Goal: Transaction & Acquisition: Purchase product/service

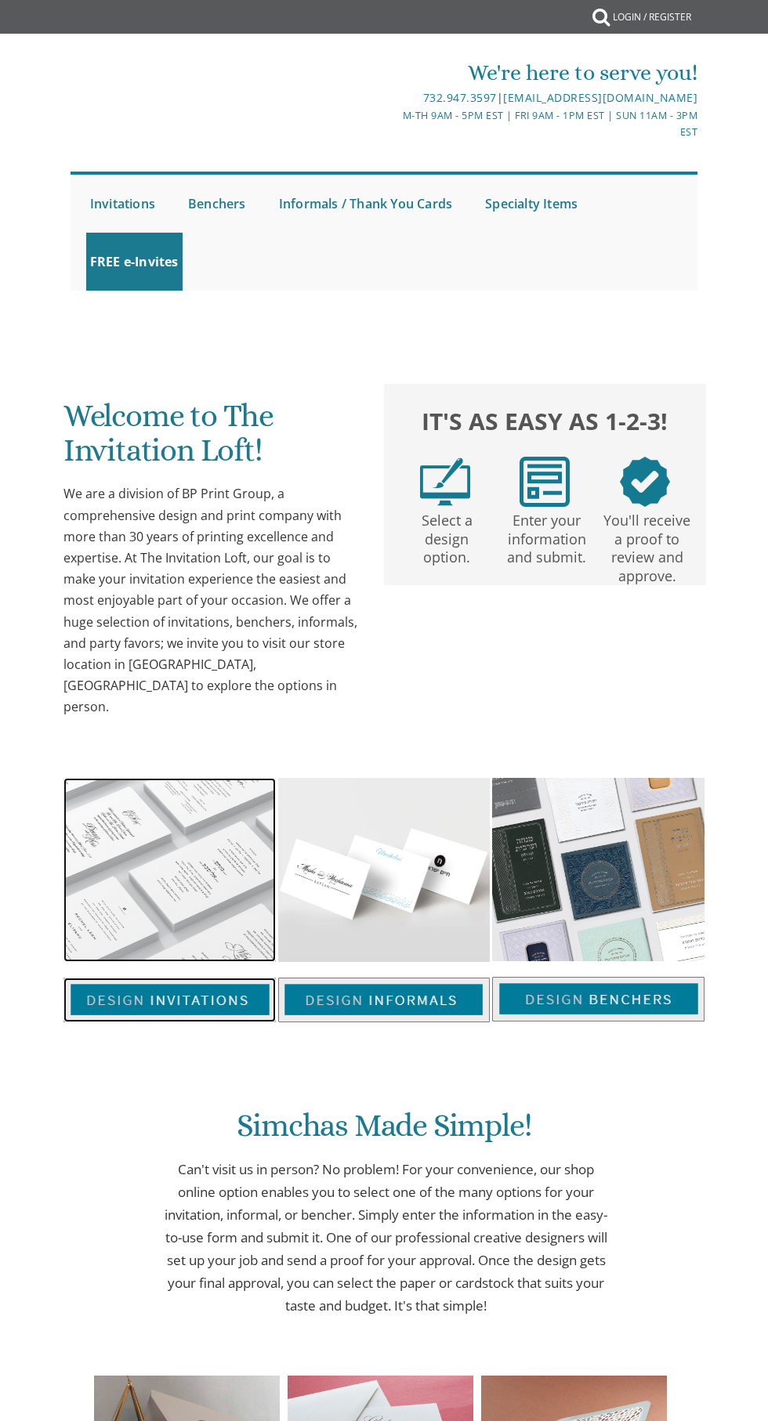
click at [198, 978] on img at bounding box center [169, 1000] width 212 height 45
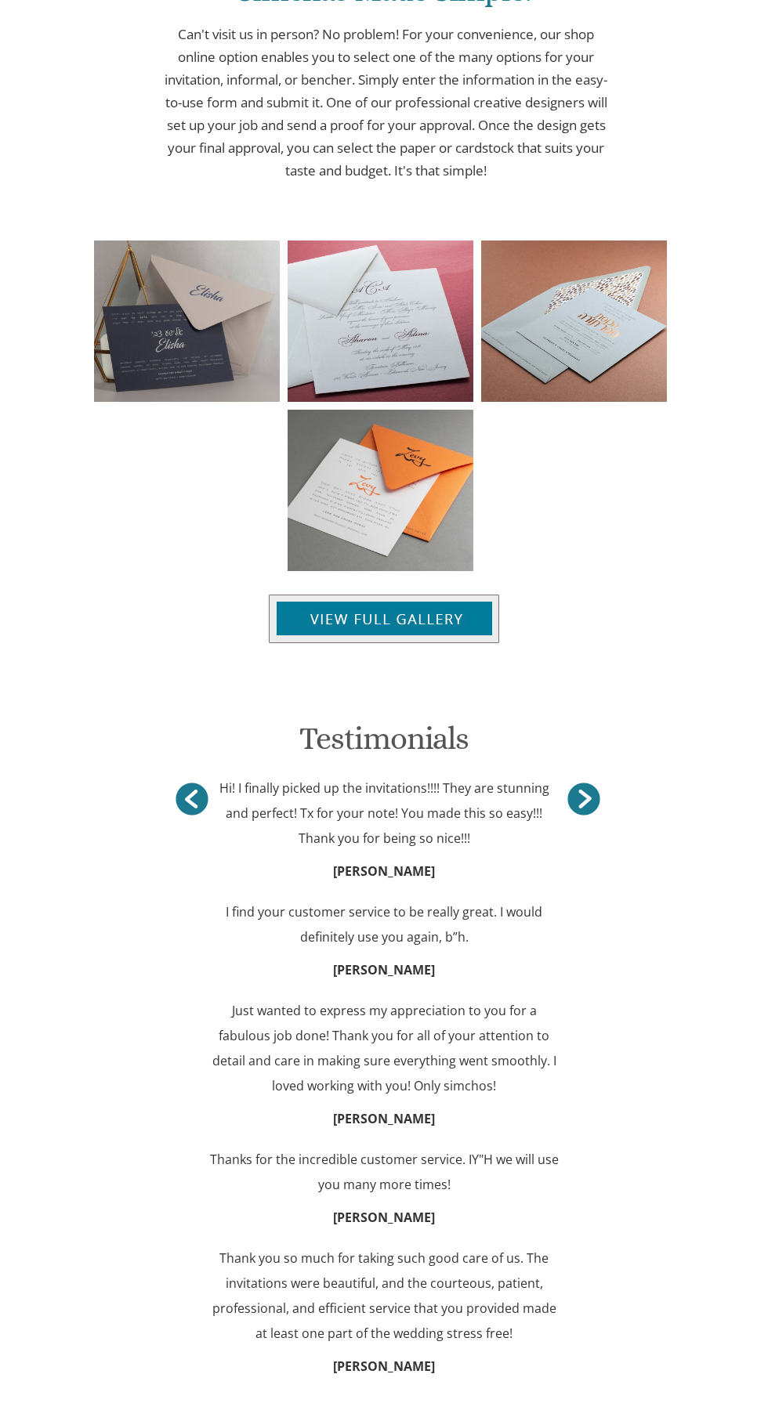
scroll to position [1409, 0]
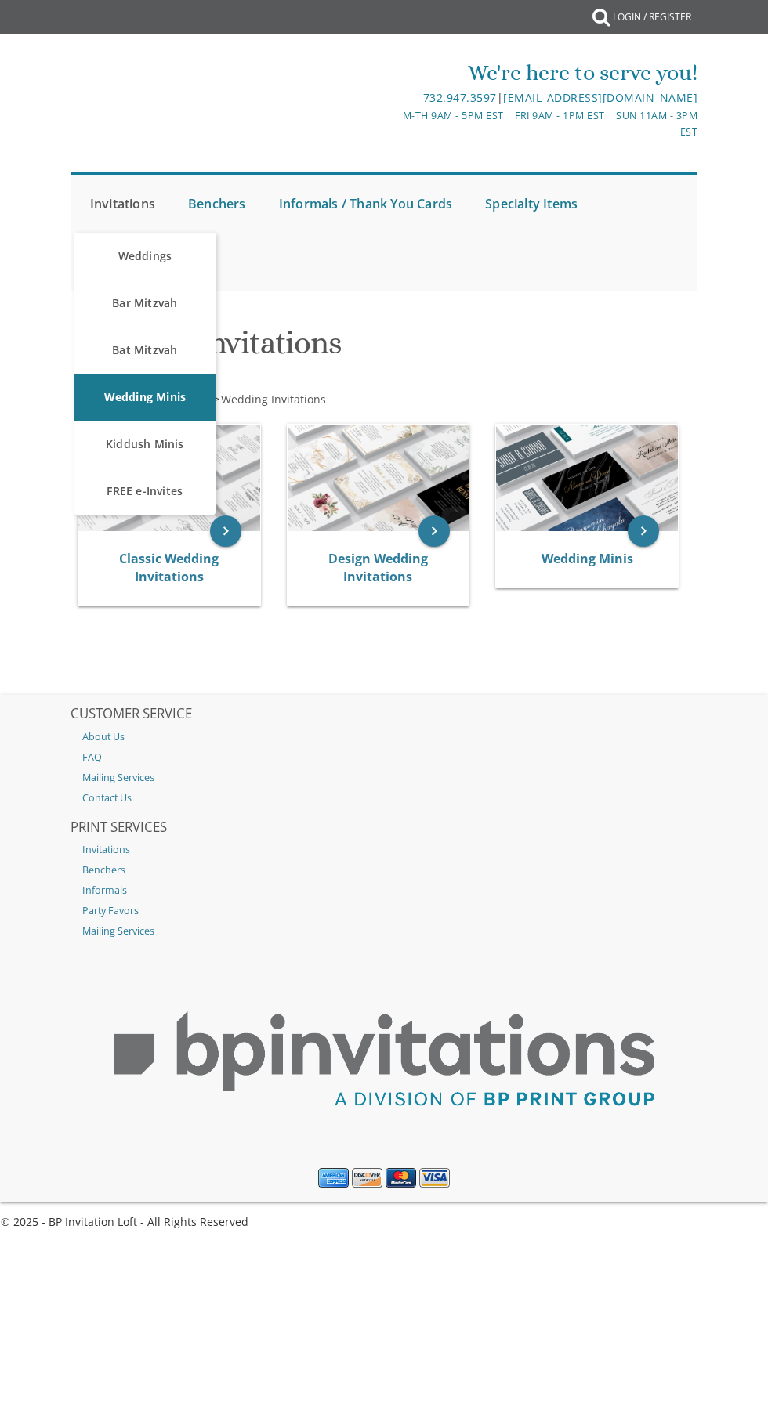
click at [131, 204] on link "Invitations" at bounding box center [122, 204] width 73 height 58
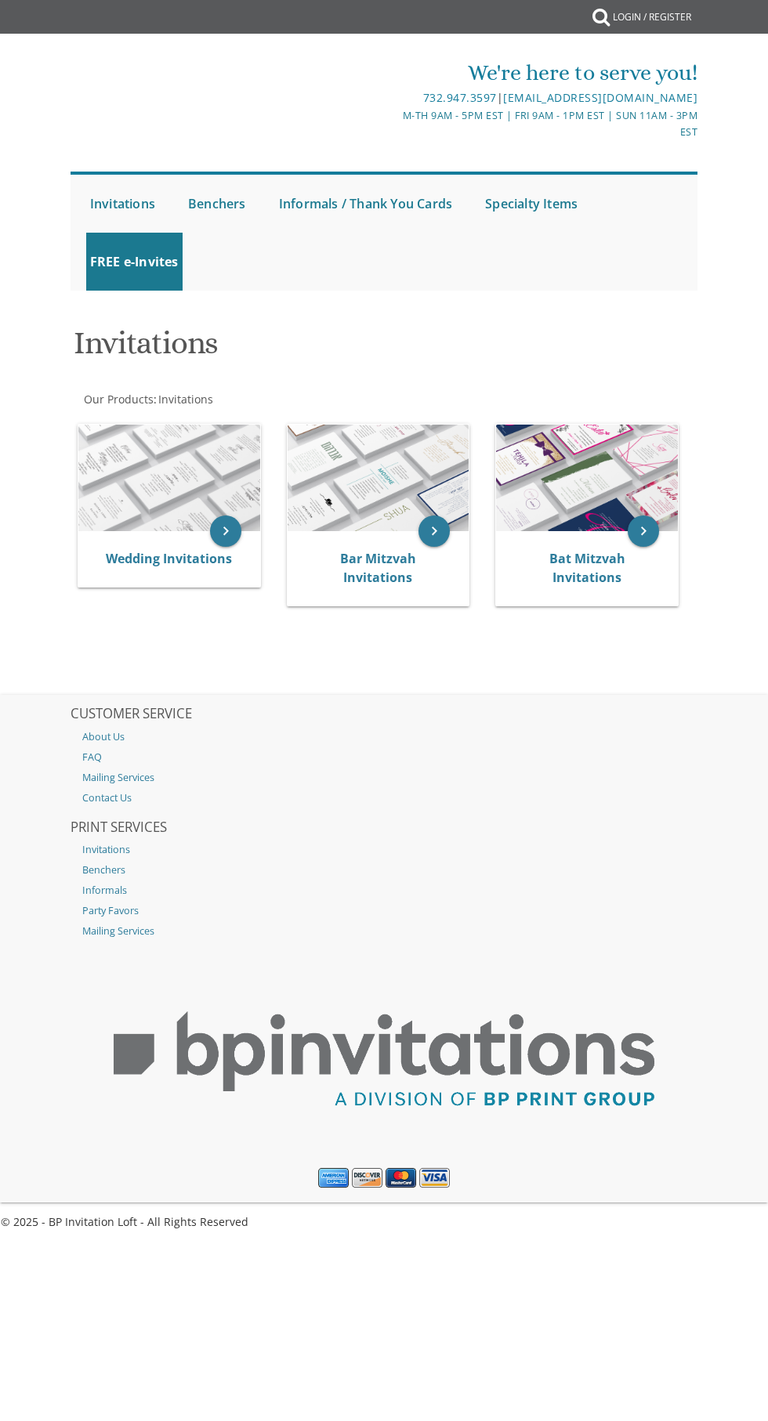
click at [609, 553] on div "Invitations Our Products : Invitations Browse these categories under "Invitatio…" at bounding box center [384, 504] width 653 height 381
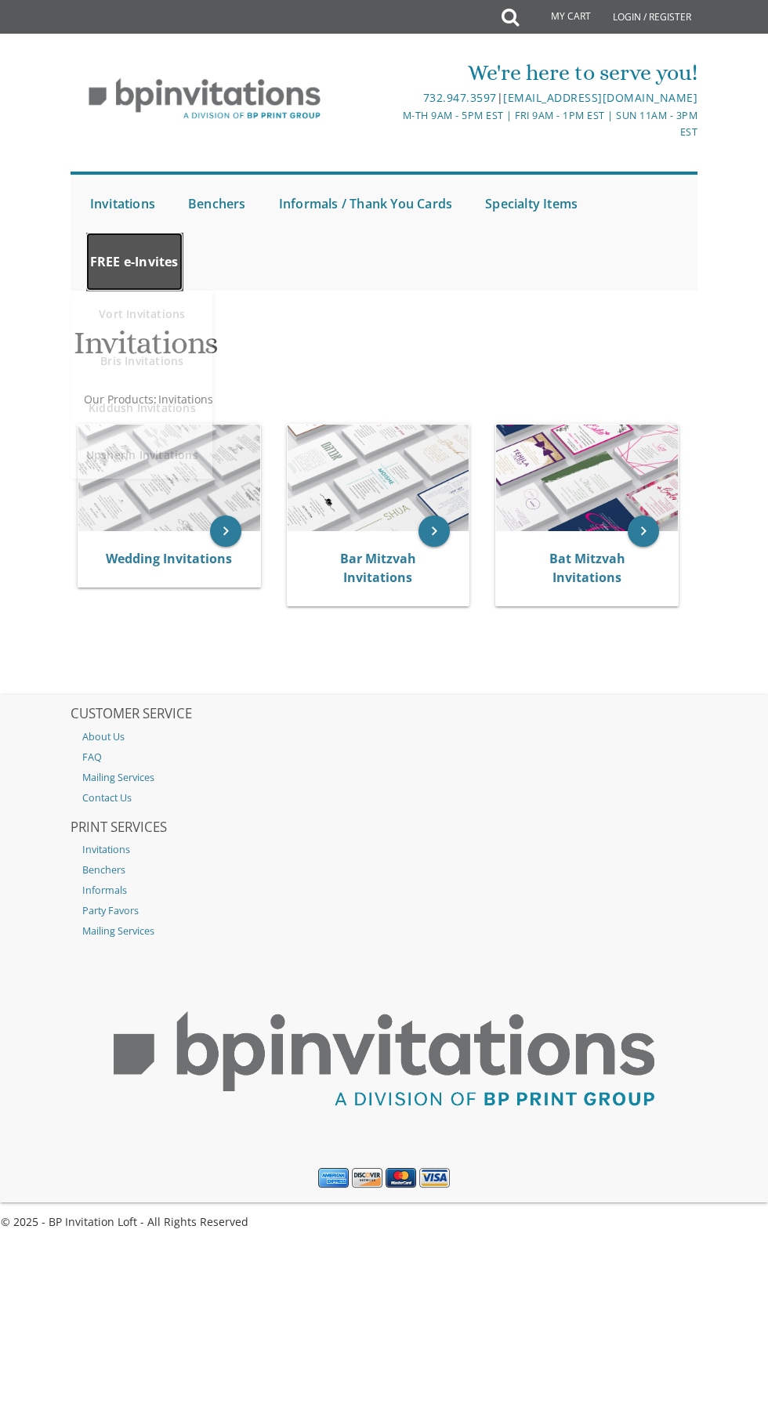
click at [136, 262] on link "FREE e-Invites" at bounding box center [134, 262] width 96 height 58
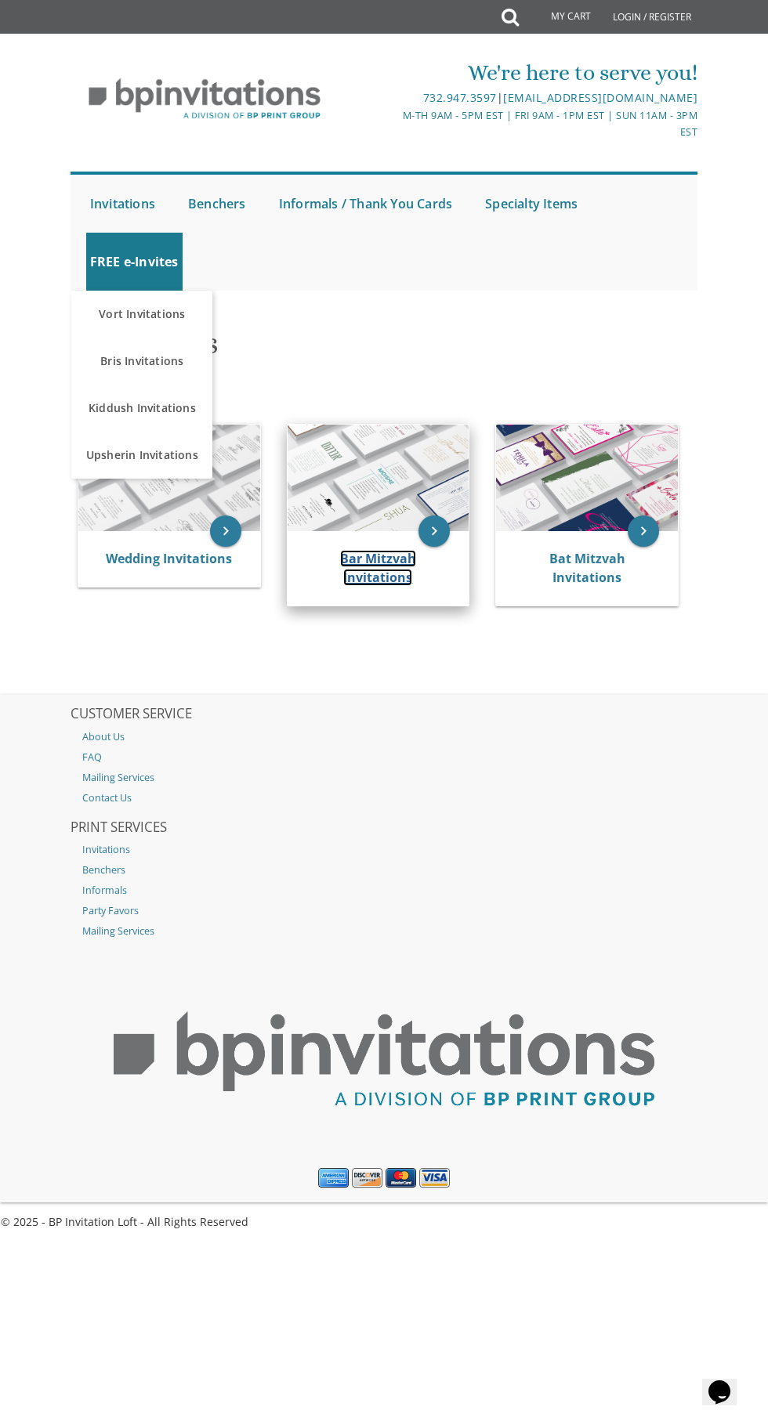
click at [400, 577] on link "Bar Mitzvah Invitations" at bounding box center [378, 568] width 76 height 36
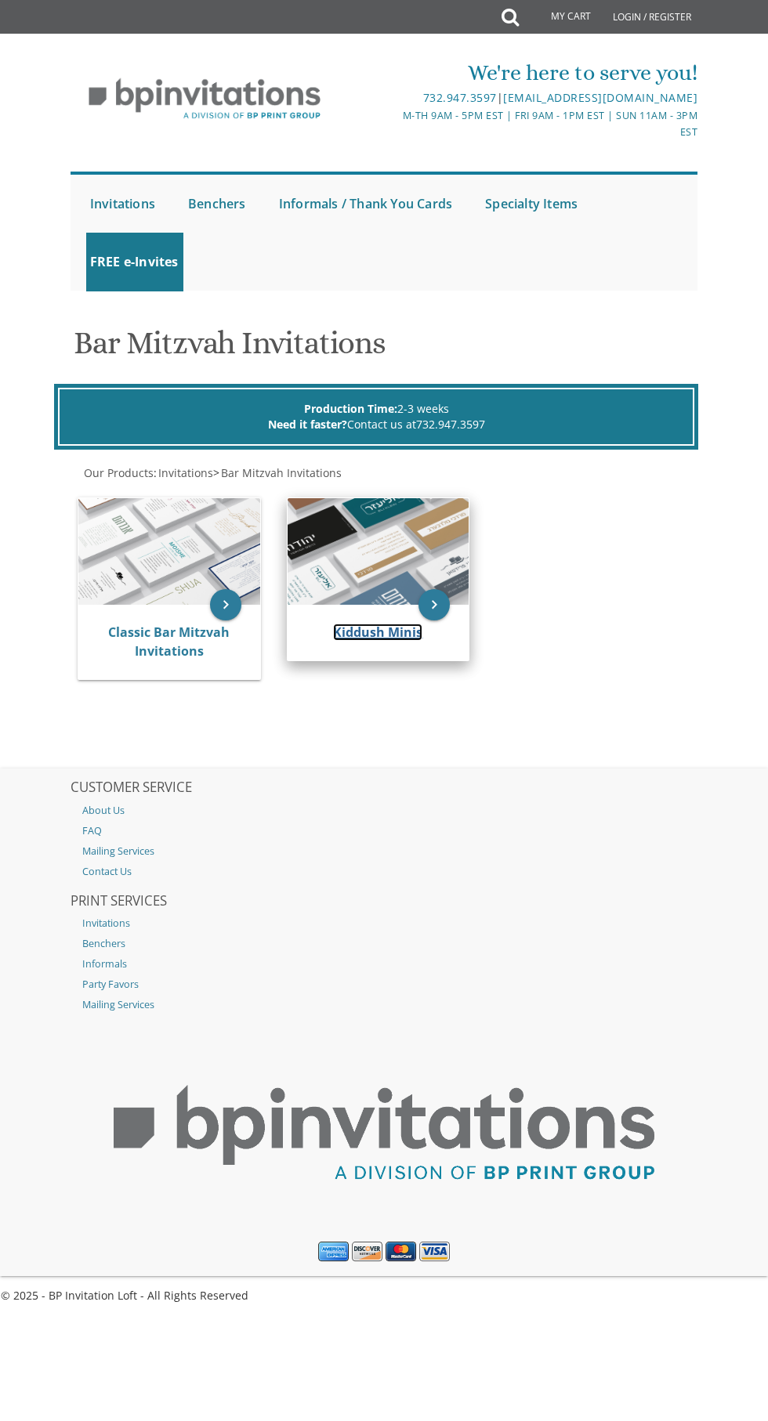
click at [392, 631] on link "Kiddush Minis" at bounding box center [377, 632] width 89 height 17
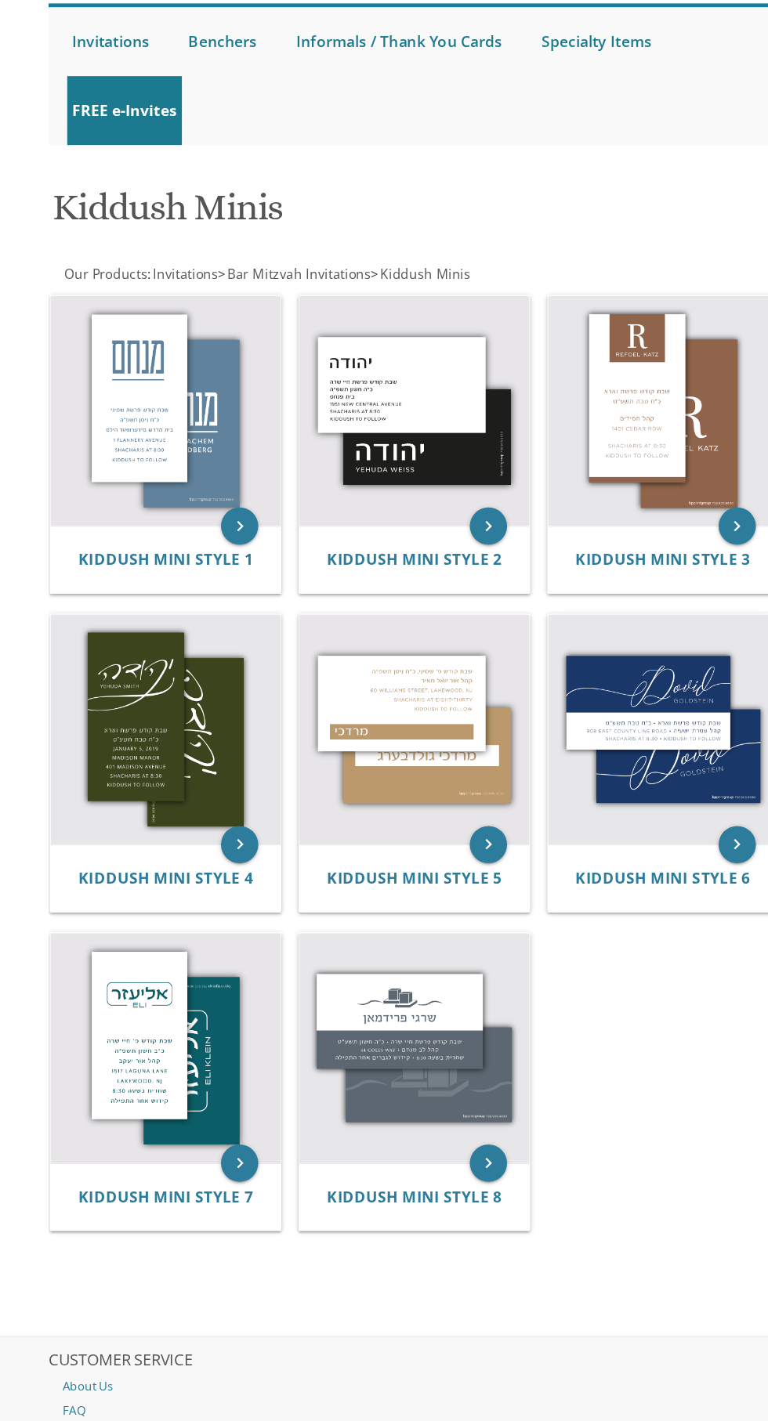
scroll to position [70, 0]
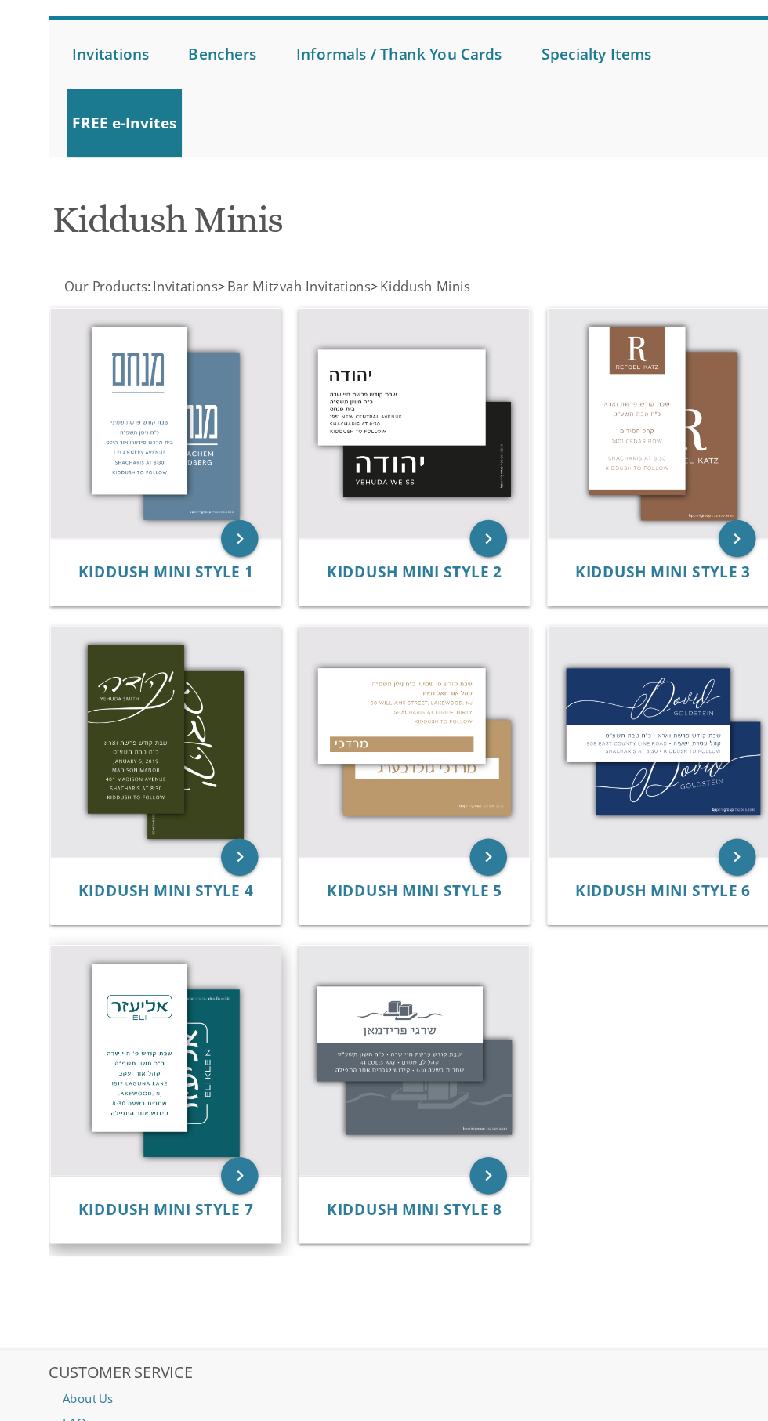
click at [156, 1049] on img at bounding box center [168, 980] width 193 height 193
click at [240, 1078] on icon "keyboard_arrow_right" at bounding box center [230, 1076] width 31 height 31
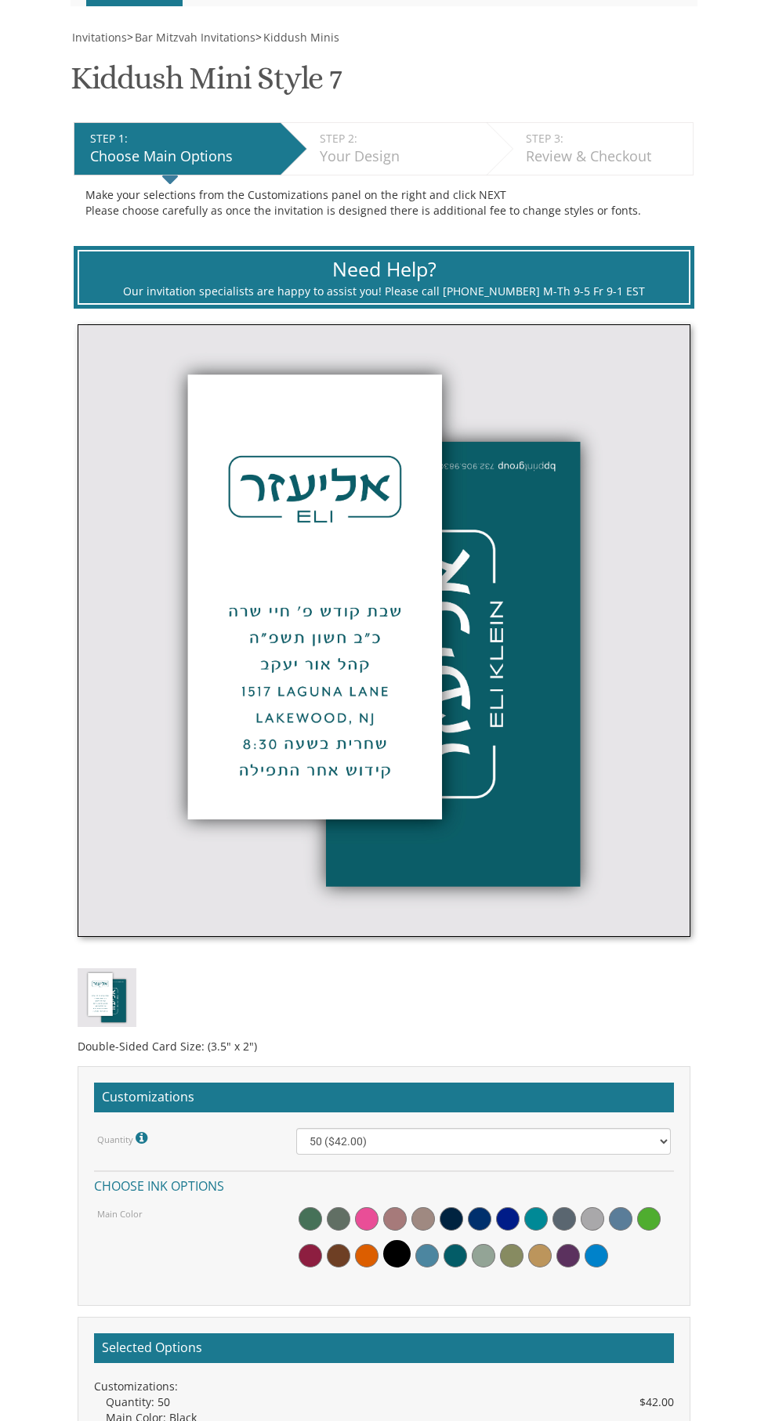
scroll to position [287, 0]
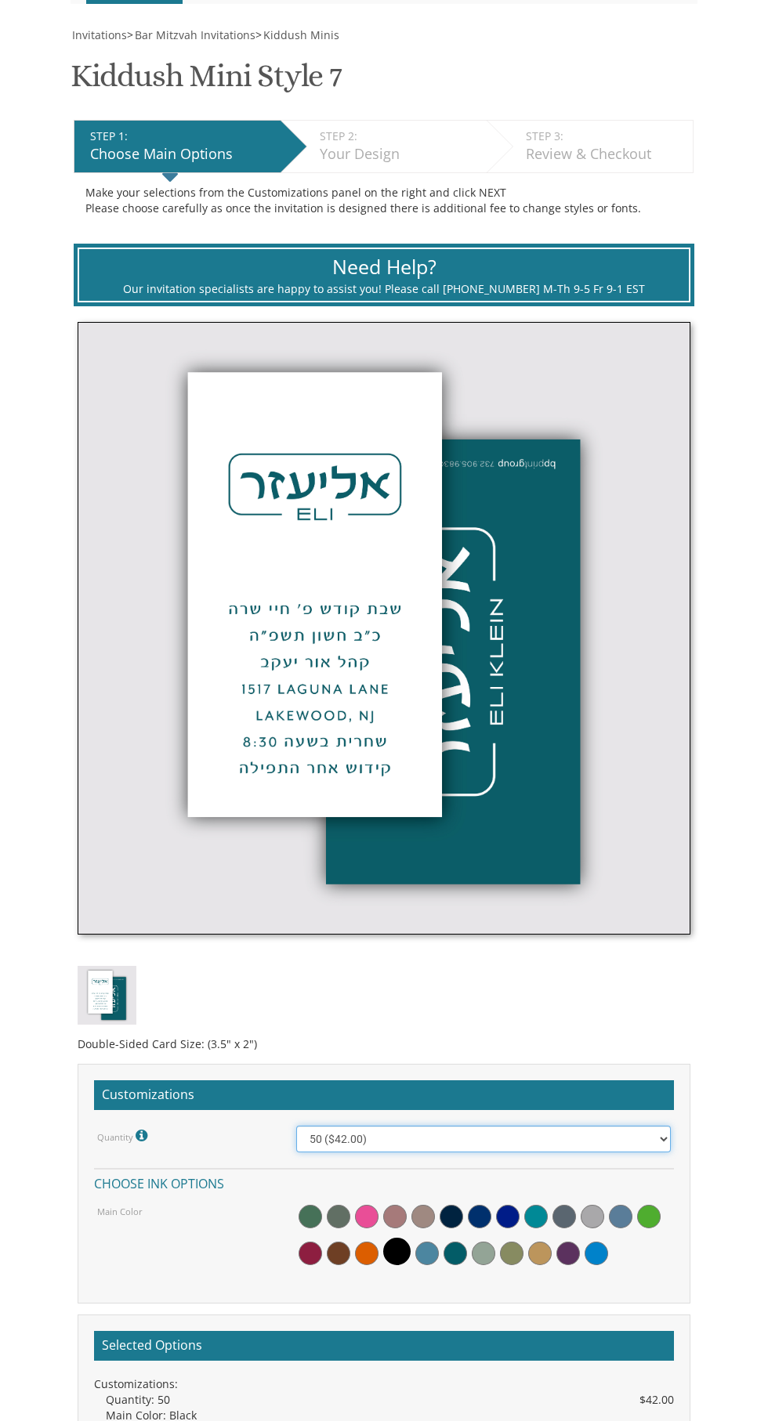
click at [562, 1145] on select "50 ($42.00) 100 ($48.00) 150 ($54.00) 200 ($60.00) 250 ($66.00) 300 ($72.00)" at bounding box center [483, 1139] width 374 height 27
click at [296, 1126] on select "50 ($42.00) 100 ($48.00) 150 ($54.00) 200 ($60.00) 250 ($66.00) 300 ($72.00)" at bounding box center [483, 1139] width 374 height 27
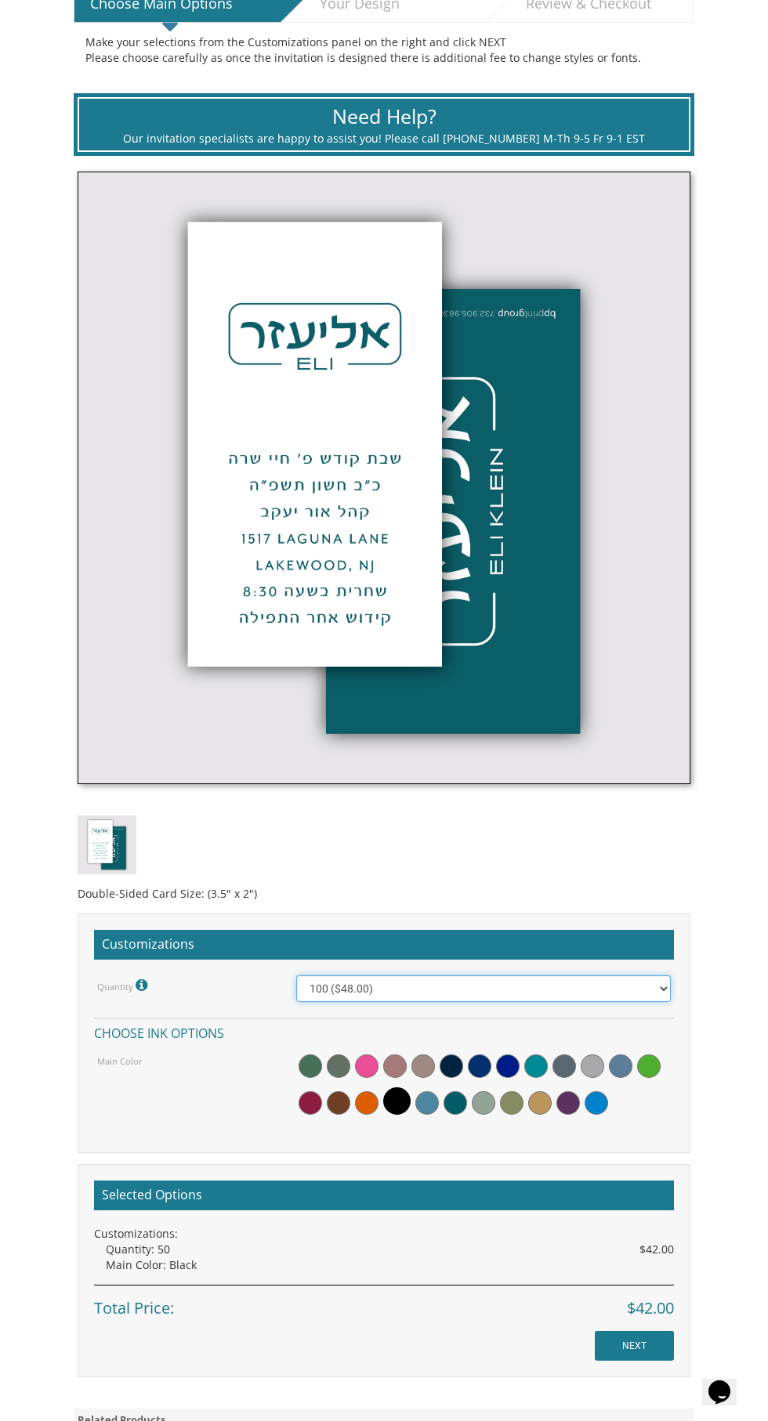
scroll to position [0, 0]
click at [427, 1066] on span at bounding box center [423, 1066] width 24 height 24
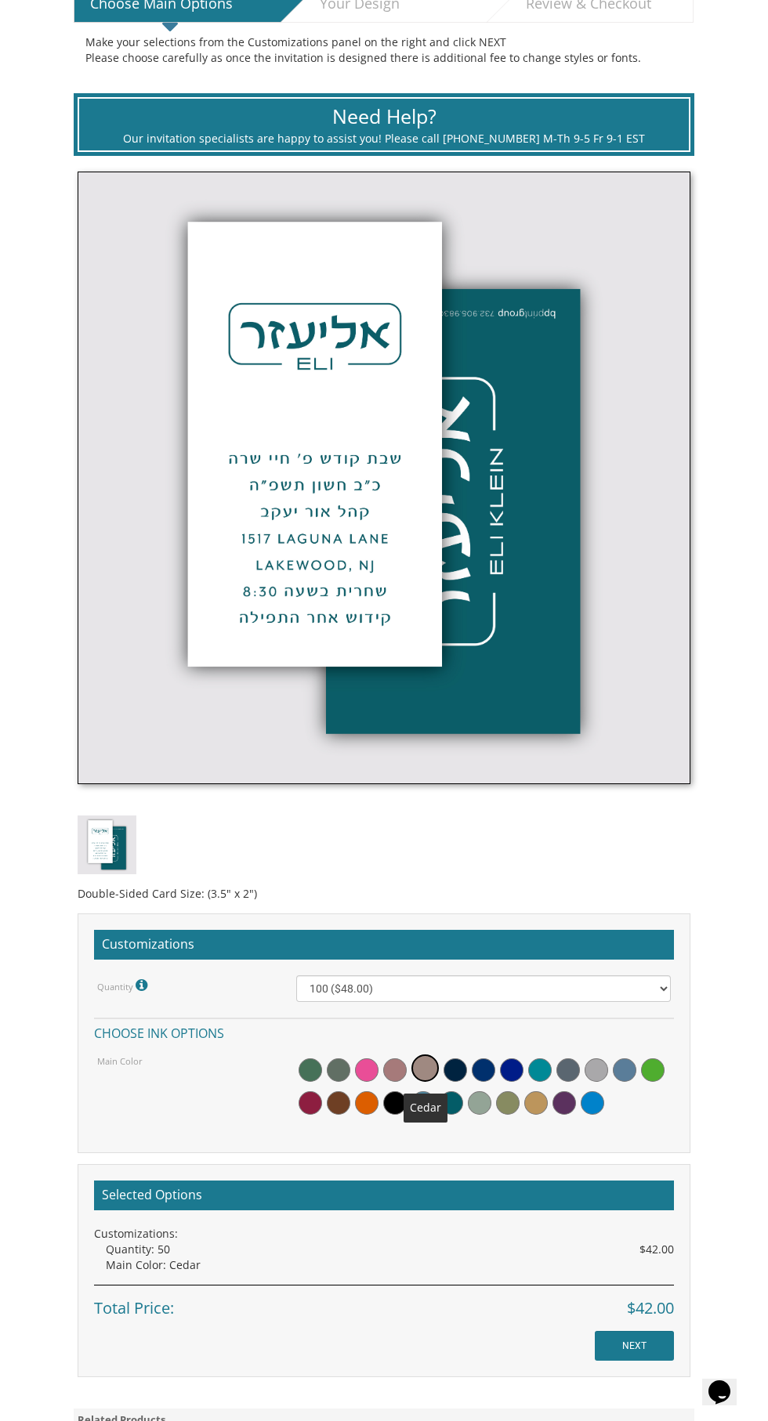
click at [464, 1072] on span at bounding box center [455, 1070] width 24 height 24
click at [531, 1079] on div at bounding box center [483, 1086] width 374 height 69
click at [557, 1083] on div at bounding box center [483, 1086] width 374 height 69
click at [538, 1063] on span at bounding box center [540, 1070] width 24 height 24
click at [412, 1119] on div at bounding box center [483, 1086] width 374 height 69
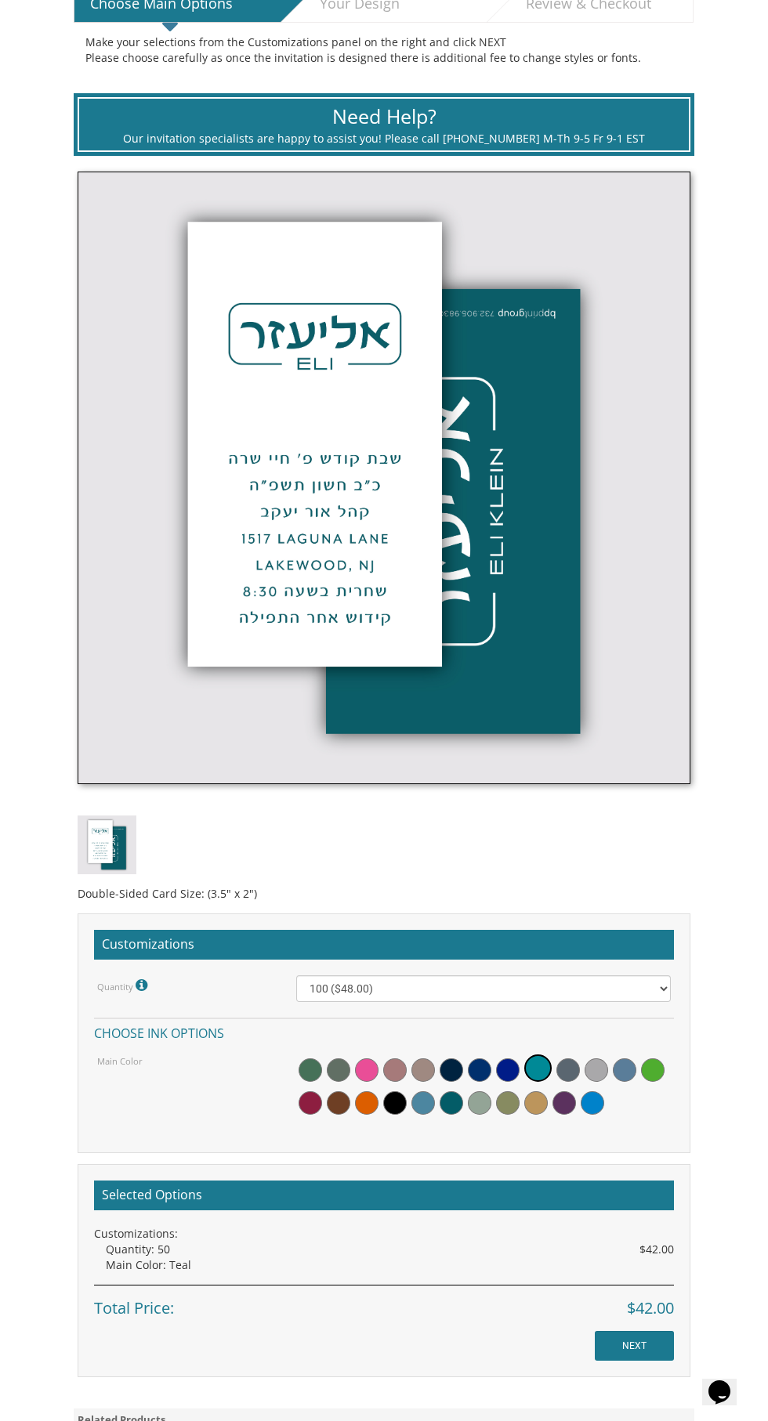
click at [415, 1133] on div "Customizations Quantity Please note: Quantities may be modified after order com…" at bounding box center [384, 1033] width 613 height 240
click at [414, 1128] on div "Customizations Quantity Please note: Quantities may be modified after order com…" at bounding box center [384, 1033] width 613 height 240
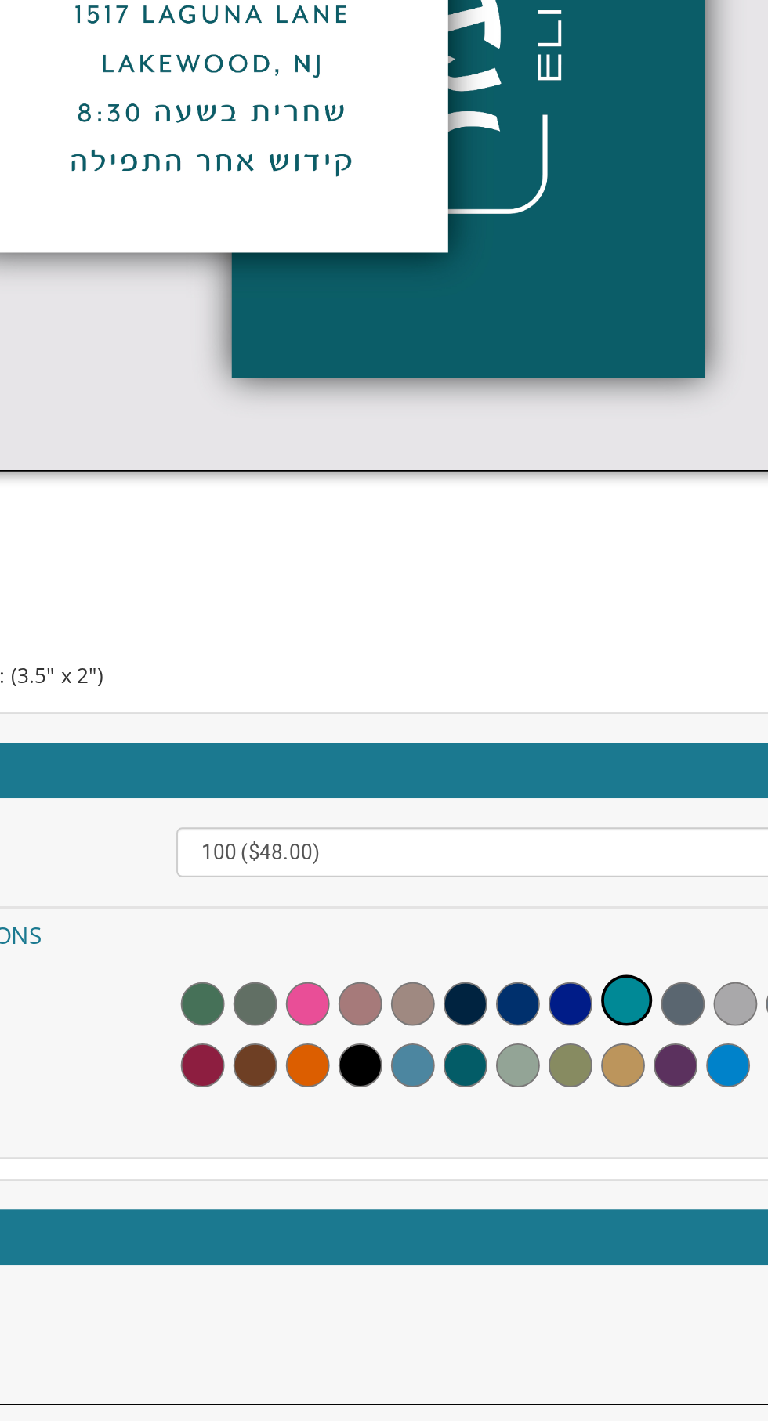
scroll to position [449, 0]
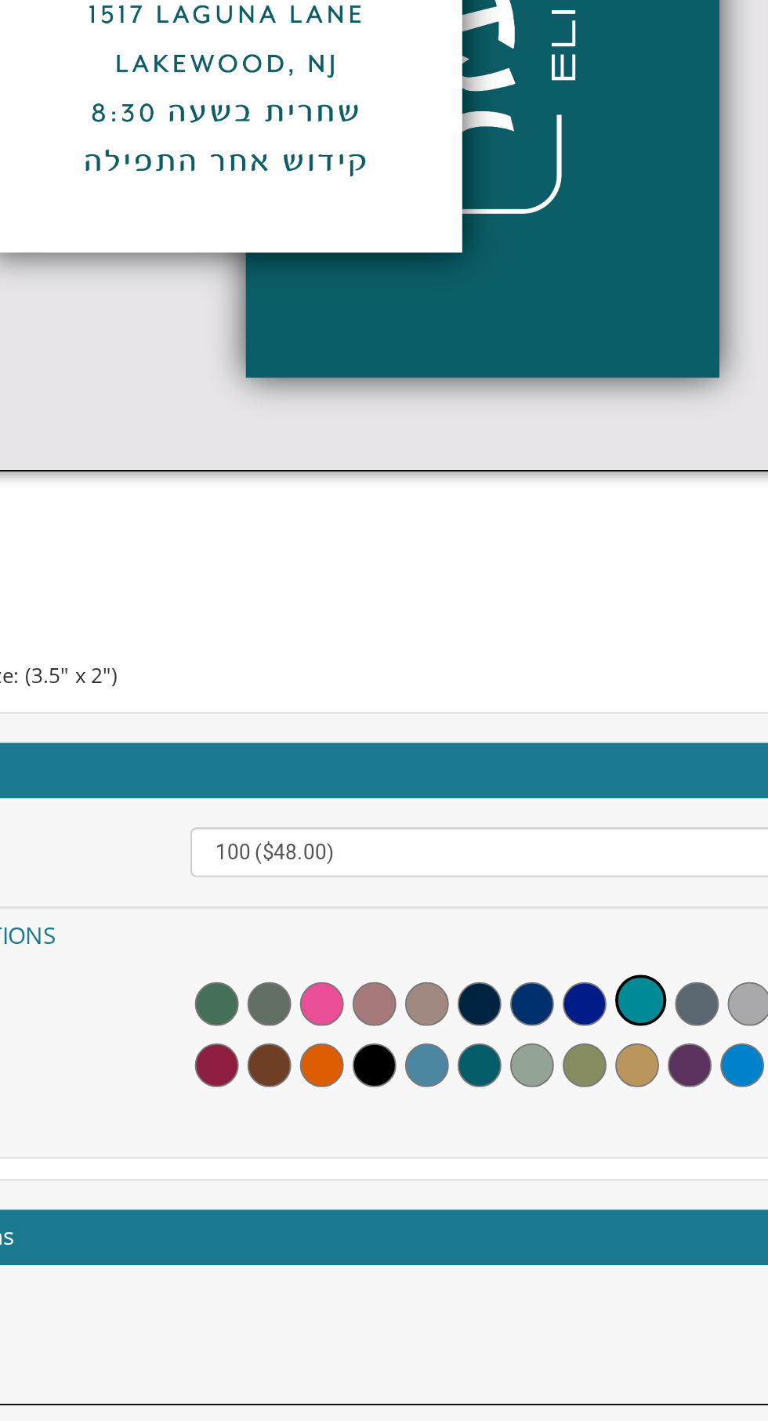
click at [421, 1100] on span at bounding box center [423, 1092] width 24 height 24
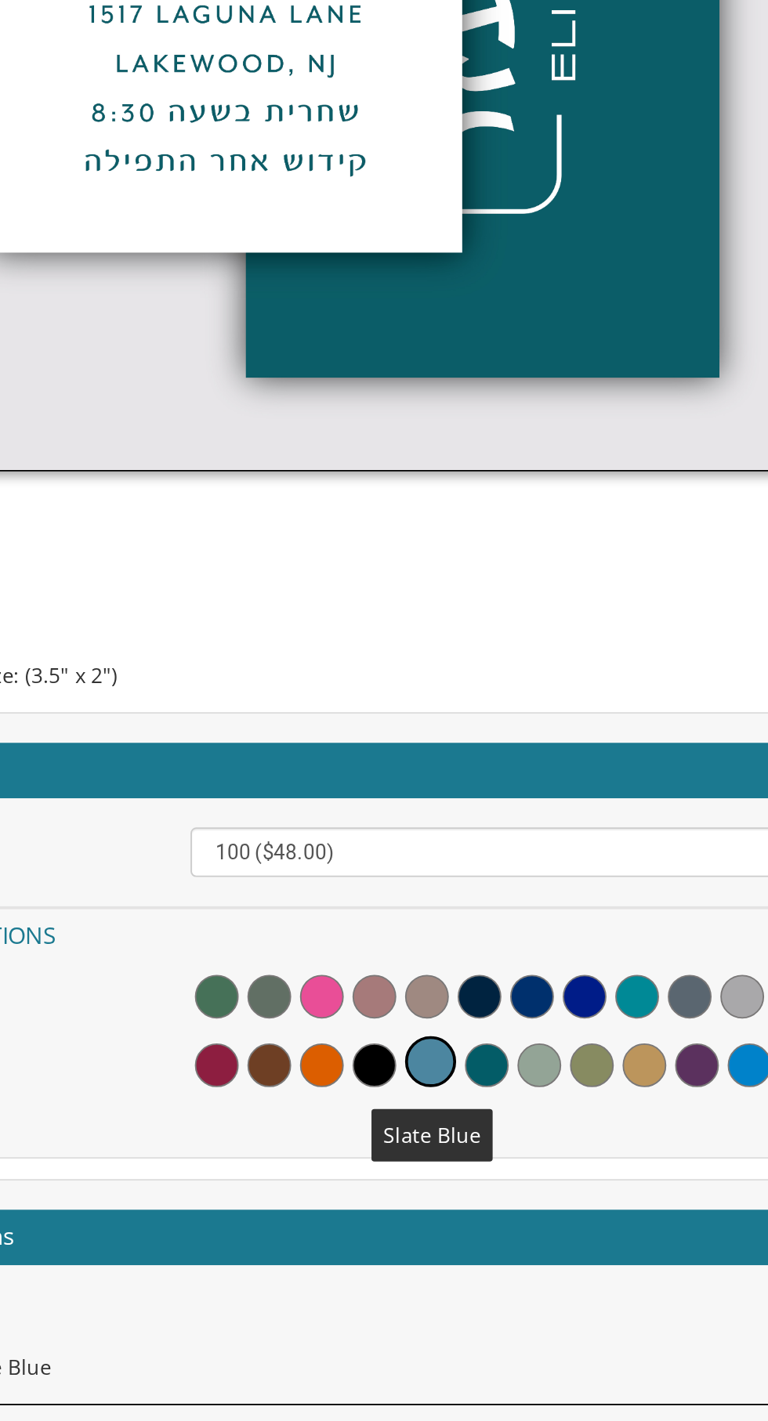
click at [450, 1094] on span at bounding box center [455, 1092] width 24 height 24
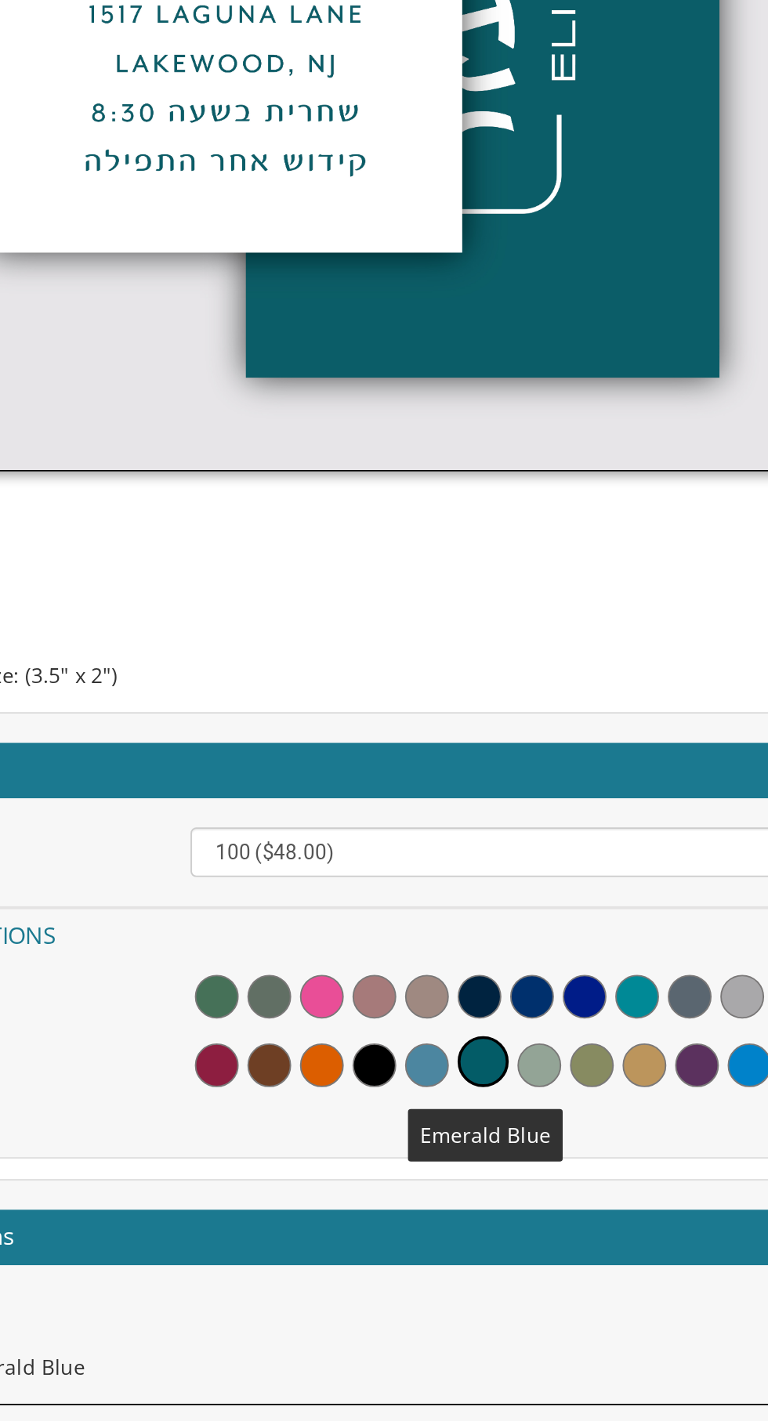
click at [414, 1097] on span at bounding box center [423, 1092] width 24 height 24
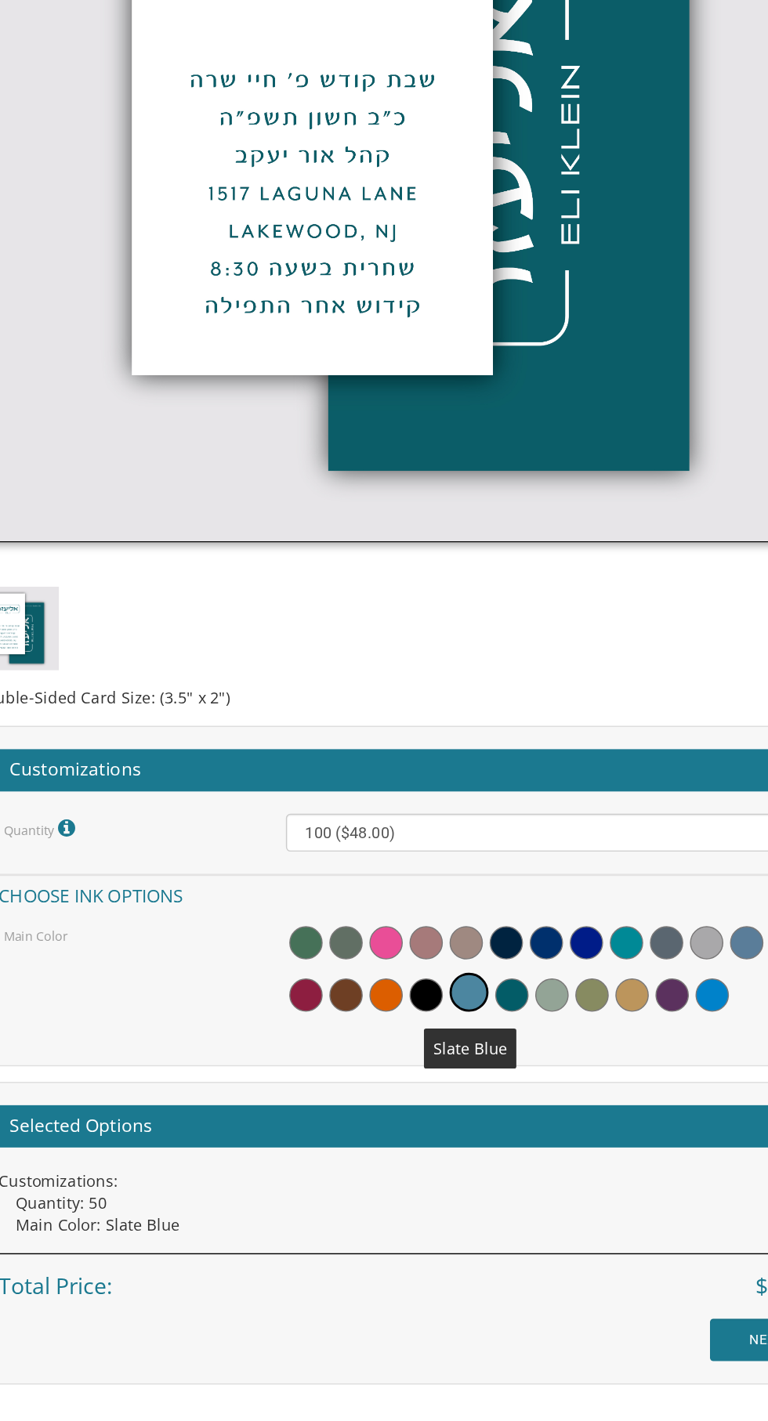
click at [447, 1105] on div at bounding box center [483, 1074] width 374 height 69
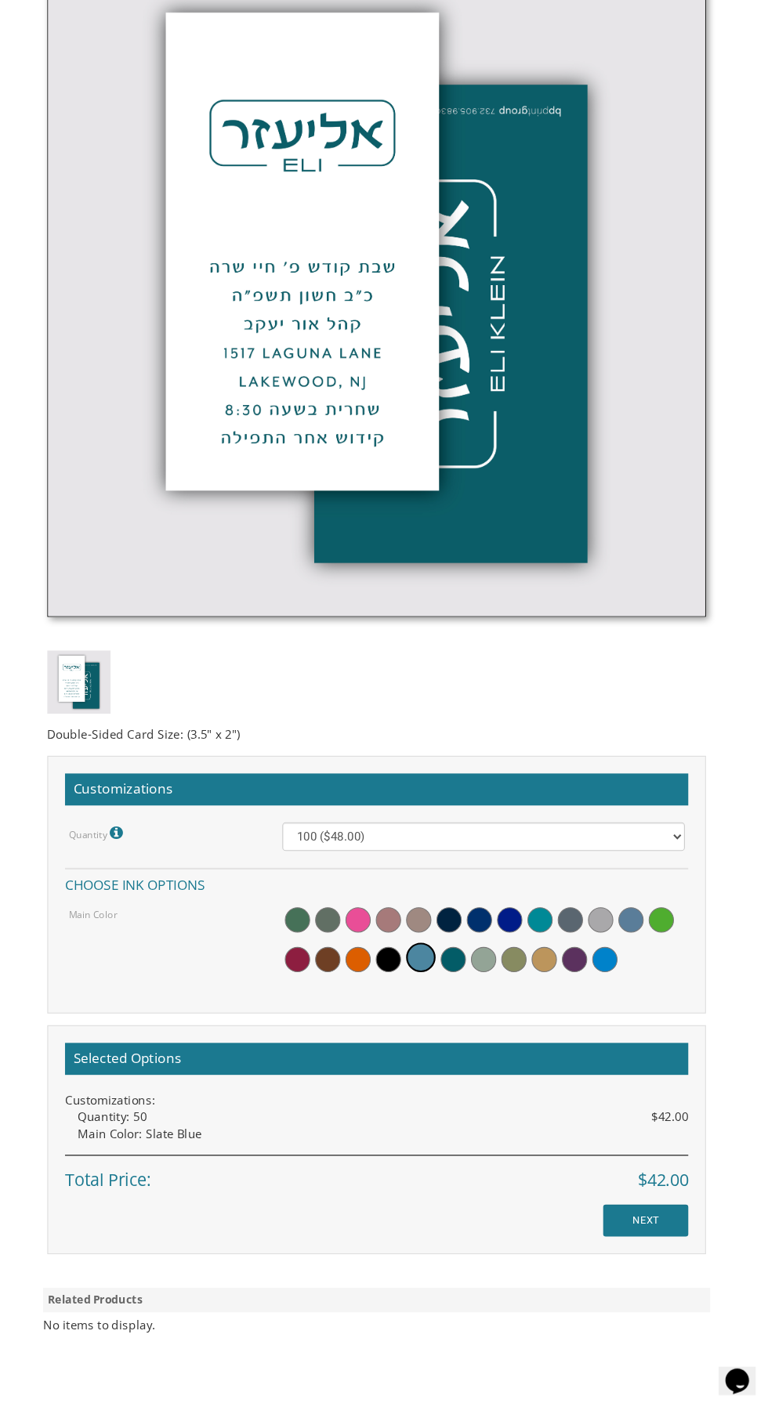
scroll to position [541, 0]
click at [661, 883] on select "50 ($42.00) 100 ($48.00) 150 ($54.00) 200 ($60.00) 250 ($66.00) 300 ($72.00)" at bounding box center [483, 885] width 374 height 27
select select "150"
click at [296, 872] on select "50 ($42.00) 100 ($48.00) 150 ($54.00) 200 ($60.00) 250 ($66.00) 300 ($72.00)" at bounding box center [483, 885] width 374 height 27
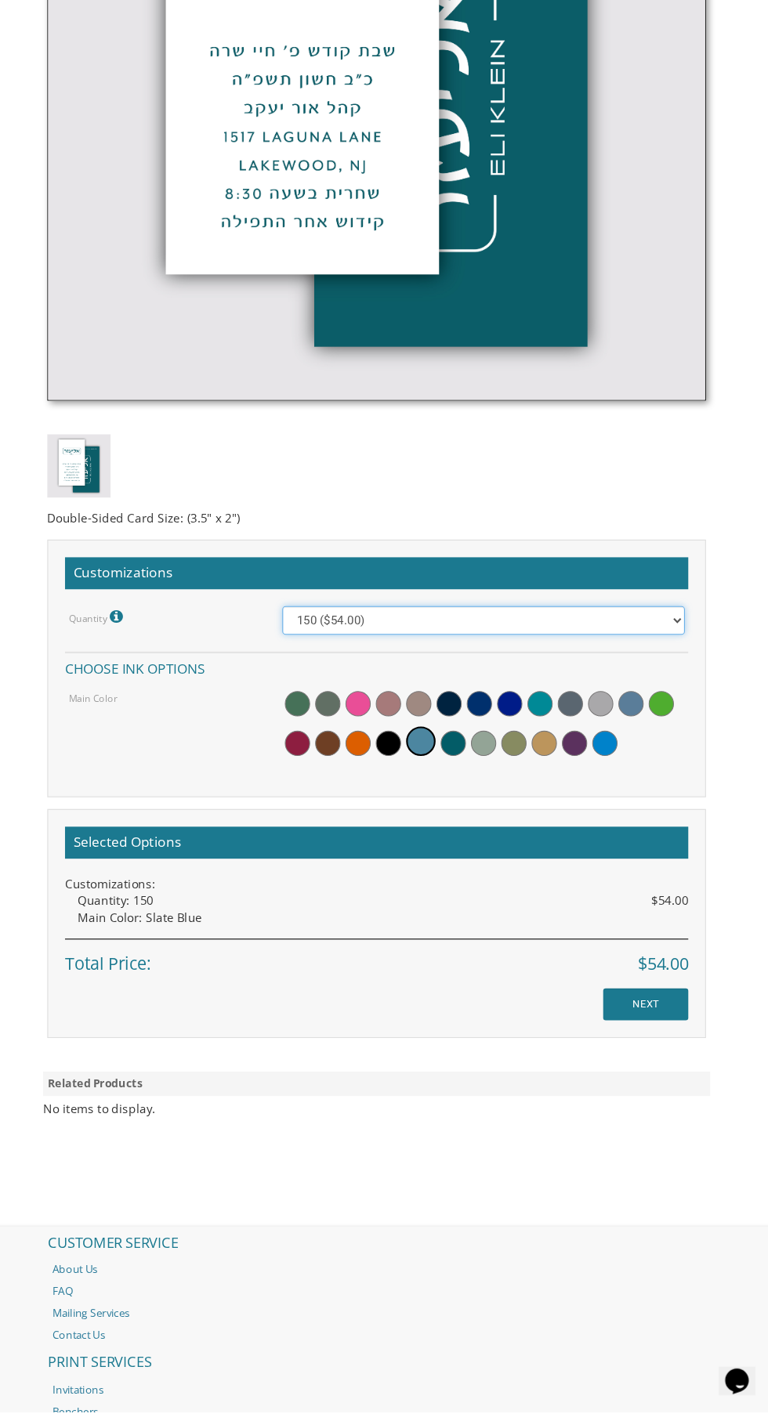
scroll to position [779, 0]
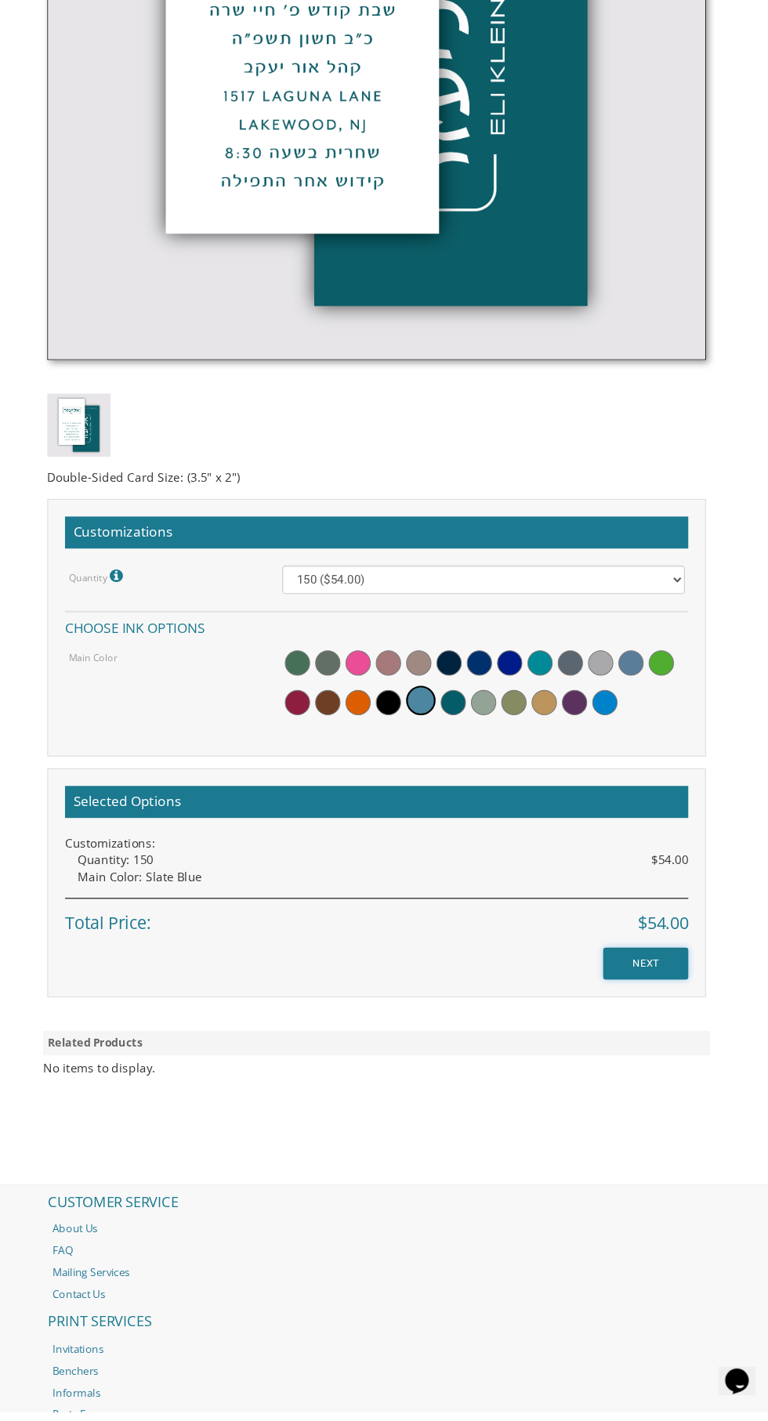
click at [648, 1008] on input "NEXT" at bounding box center [634, 1004] width 79 height 30
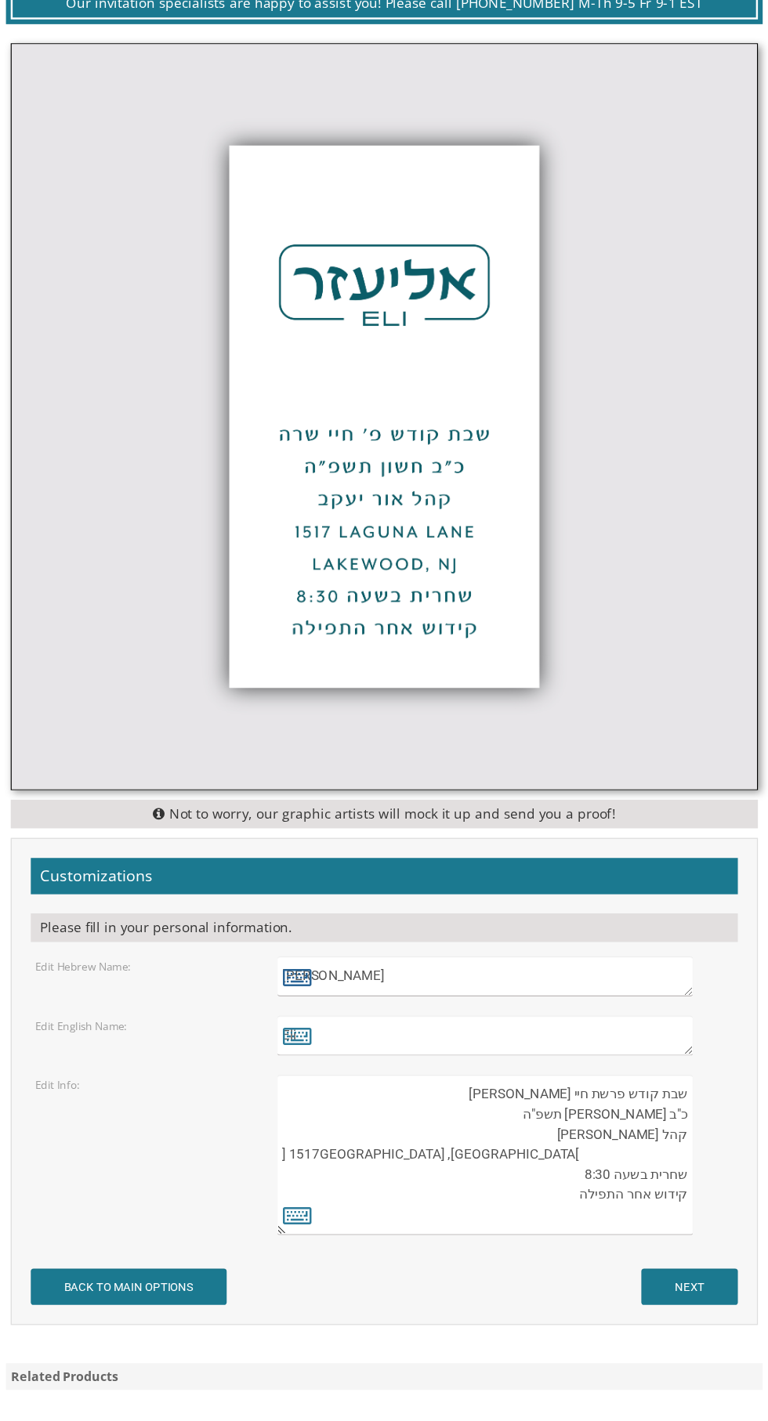
click at [320, 1085] on icon at bounding box center [313, 1078] width 24 height 22
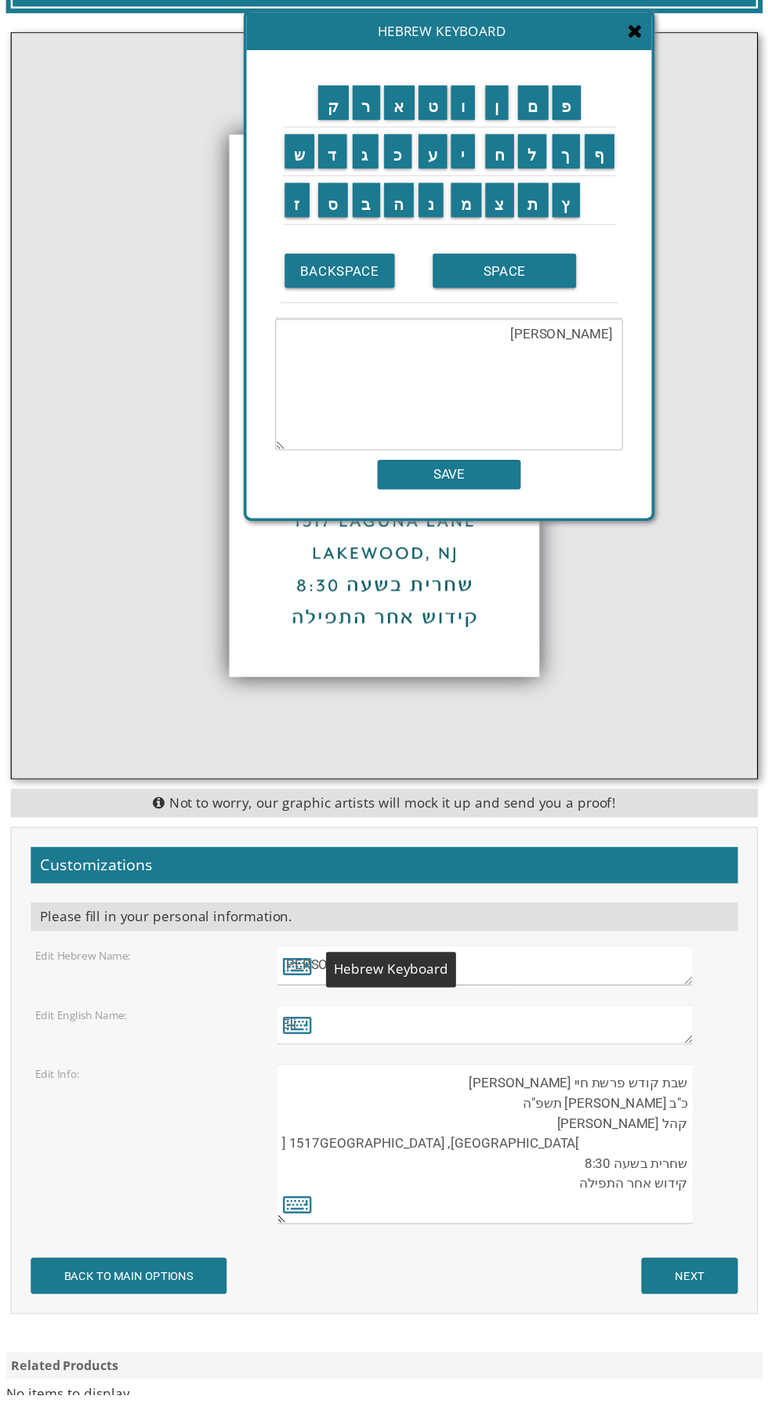
click at [564, 581] on textarea "[PERSON_NAME]" at bounding box center [437, 592] width 285 height 108
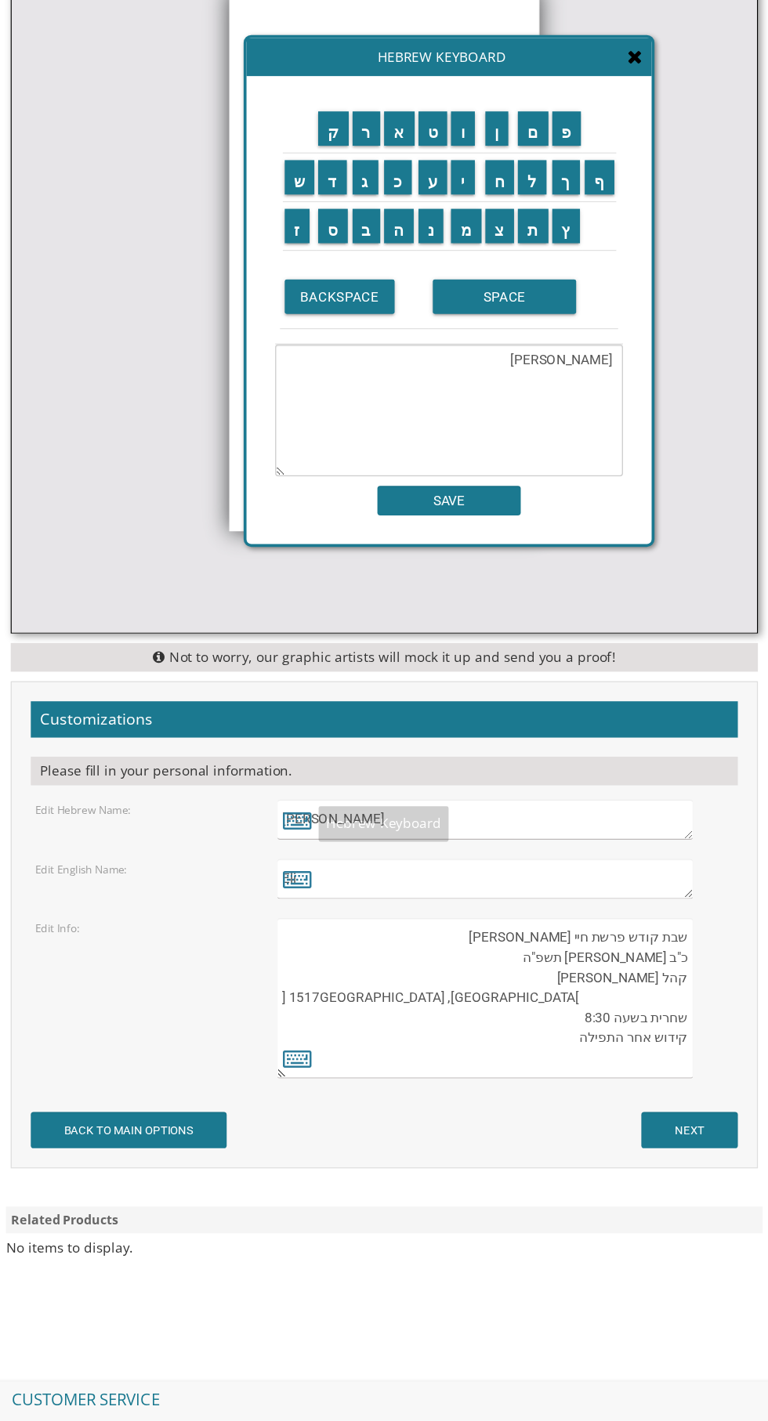
click at [566, 521] on td "SPACE" at bounding box center [498, 499] width 156 height 52
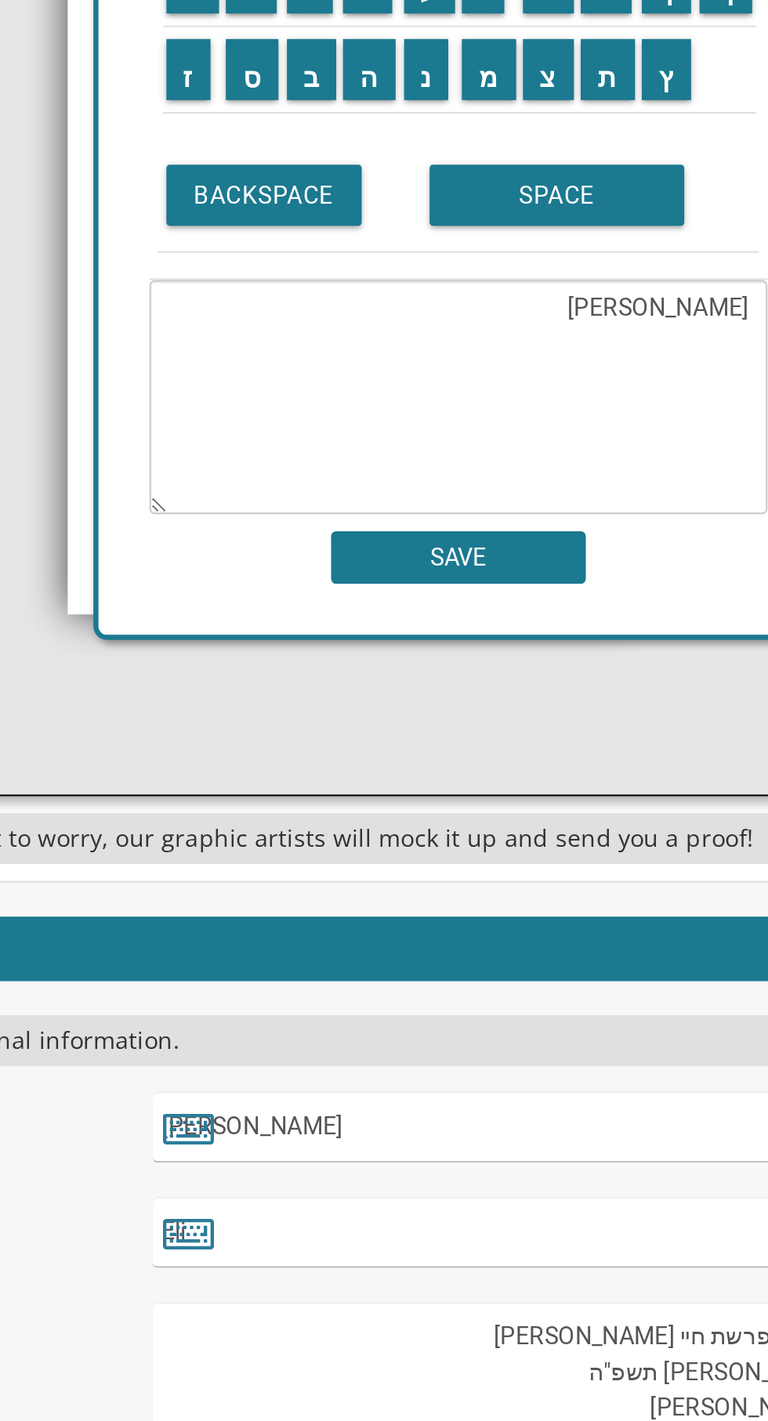
click at [529, 543] on textarea "אליעזר" at bounding box center [437, 592] width 285 height 108
type textarea "א"
type textarea "[PERSON_NAME]"
click at [467, 674] on input "SAVE" at bounding box center [437, 666] width 118 height 24
type textarea "[PERSON_NAME]"
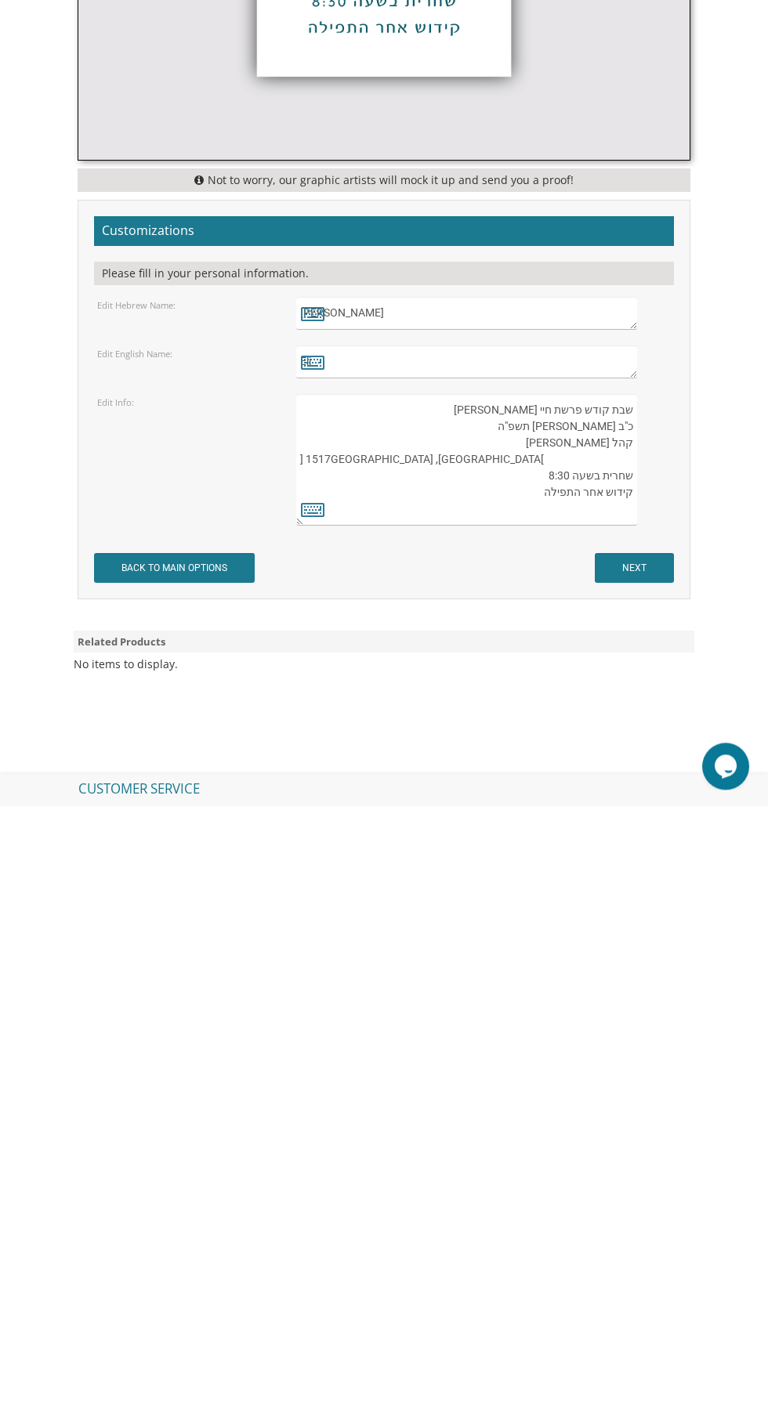
click at [537, 976] on textarea "Eli" at bounding box center [466, 977] width 340 height 33
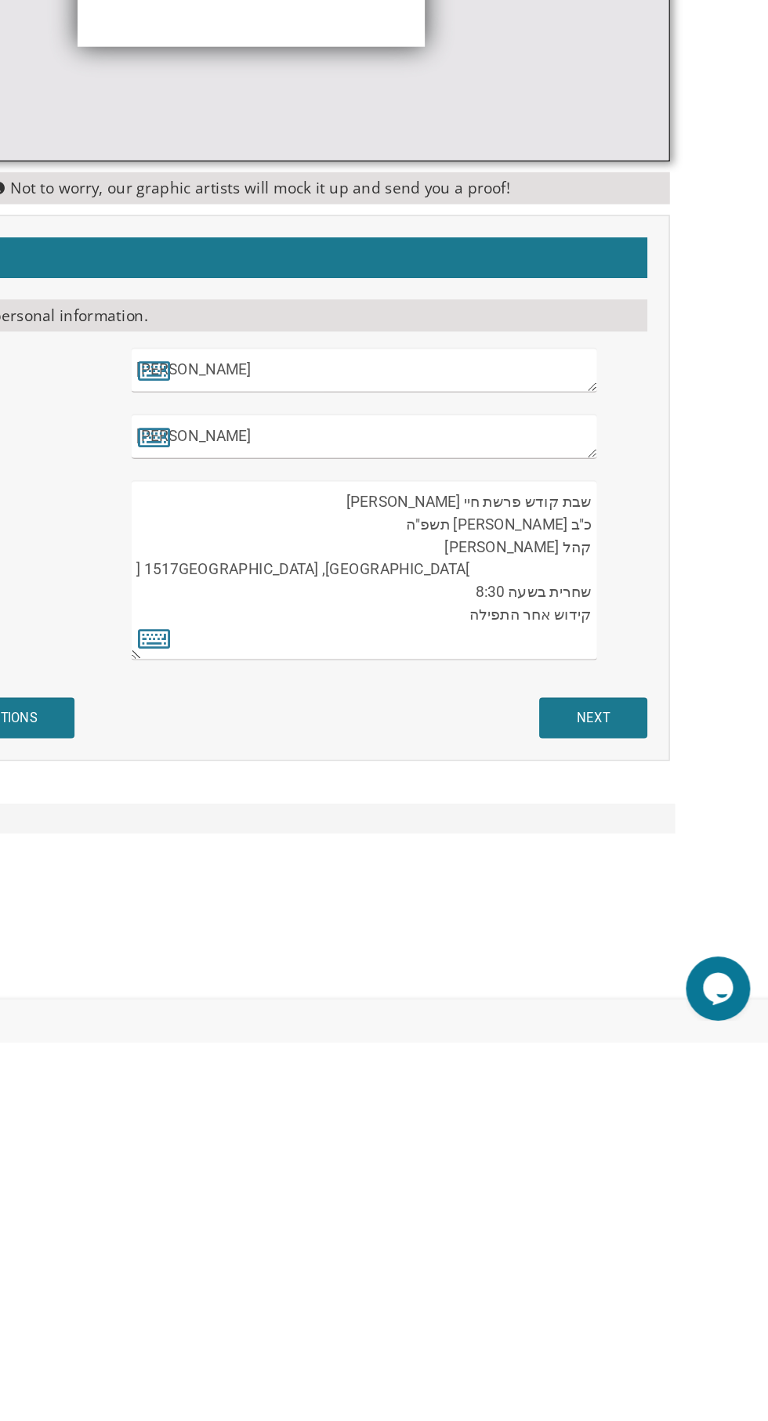
type textarea "[PERSON_NAME]"
click at [549, 1025] on textarea "שבת קודש פרשת חיי שרה כ"ב חשון תשפ"ה קהל אור יעקב 1517 Laguna Lane Lakewood, NJ…" at bounding box center [466, 1076] width 340 height 132
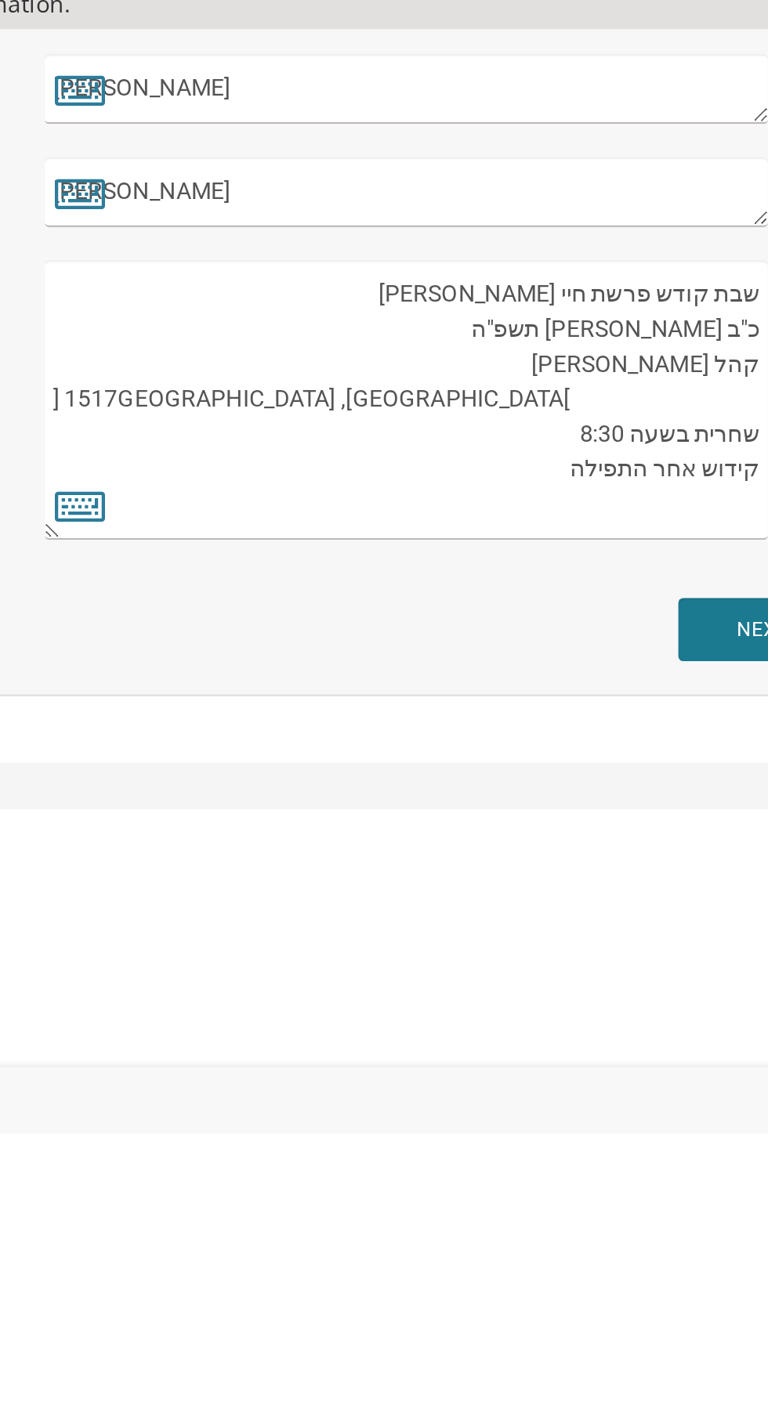
click at [503, 1021] on textarea "שבת קודש פרשת חיי שרה כ"ב חשון תשפ"ה קהל אור יעקב 1517 Laguna Lane Lakewood, NJ…" at bounding box center [466, 1076] width 340 height 132
click at [620, 1046] on textarea "שבת קודש פרשת חיי שרה כ"ב חשון תשפ"ה קהל אור יעקב 1517 Laguna Lane Lakewood, NJ…" at bounding box center [466, 1076] width 340 height 132
click at [549, 1044] on textarea "שבת קודש פרשת חיי שרה כ"ב חשון תשפ"ה קהל אור יעקב 1517 Laguna Lane Lakewood, NJ…" at bounding box center [466, 1076] width 340 height 132
click at [562, 1065] on textarea "שבת קודש פרשת חיי שרה כ"ב חשון תשפ"ה קהל אור יעקב 1517 Laguna Lane Lakewood, NJ…" at bounding box center [466, 1076] width 340 height 132
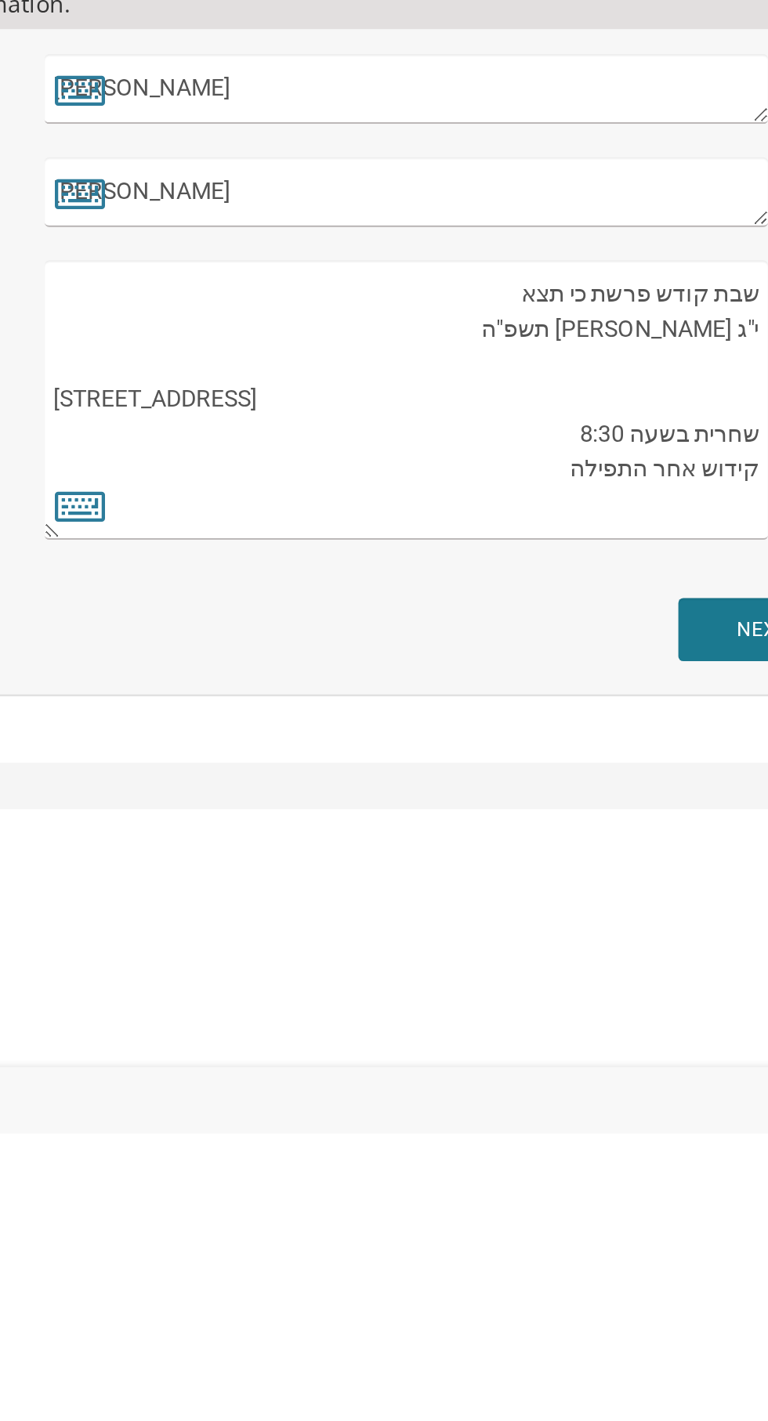
click at [325, 1064] on textarea "שבת קודש פרשת חיי שרה כ"ב חשון תשפ"ה קהל אור יעקב 1517 Laguna Lane Lakewood, NJ…" at bounding box center [466, 1076] width 340 height 132
click at [383, 1084] on textarea "שבת קודש פרשת חיי שרה כ"ב חשון תשפ"ה קהל אור יעקב 1517 Laguna Lane Lakewood, NJ…" at bounding box center [466, 1076] width 340 height 132
click at [399, 1076] on textarea "שבת קודש פרשת חיי שרה כ"ב חשון תשפ"ה קהל אור יעקב 1517 Laguna Lane Lakewood, NJ…" at bounding box center [466, 1076] width 340 height 132
click at [528, 1130] on textarea "שבת קודש פרשת חיי שרה כ"ב חשון תשפ"ה קהל אור יעקב 1517 Laguna Lane Lakewood, NJ…" at bounding box center [466, 1076] width 340 height 132
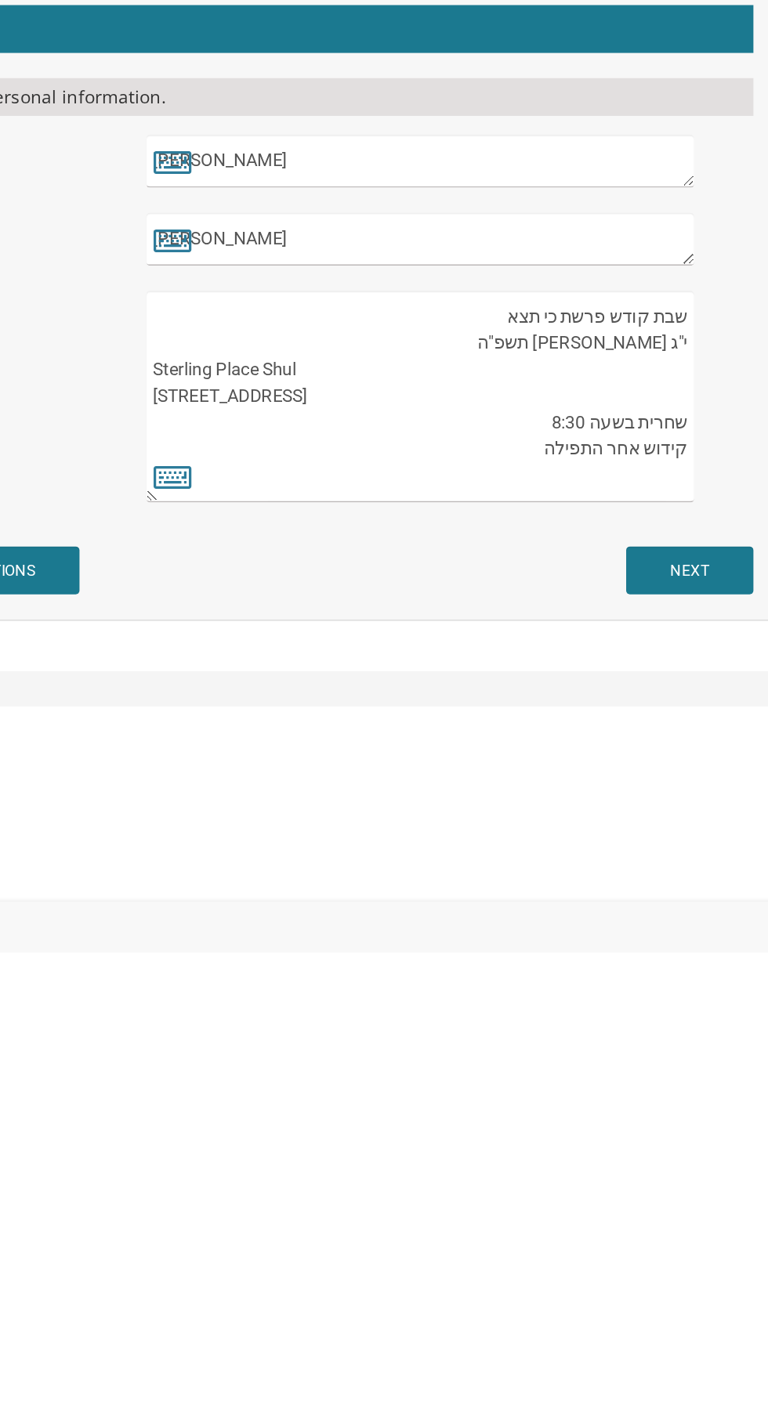
click at [528, 1128] on textarea "שבת קודש פרשת חיי שרה כ"ב חשון תשפ"ה קהל אור יעקב 1517 Laguna Lane Lakewood, NJ…" at bounding box center [466, 1076] width 340 height 132
type textarea "שבת קודש פרשת כי תצא י"ג אלול תשפ"ה Sterling Place Shul 1 Gila Place Lakewood, …"
click at [653, 1194] on input "NEXT" at bounding box center [634, 1184] width 79 height 30
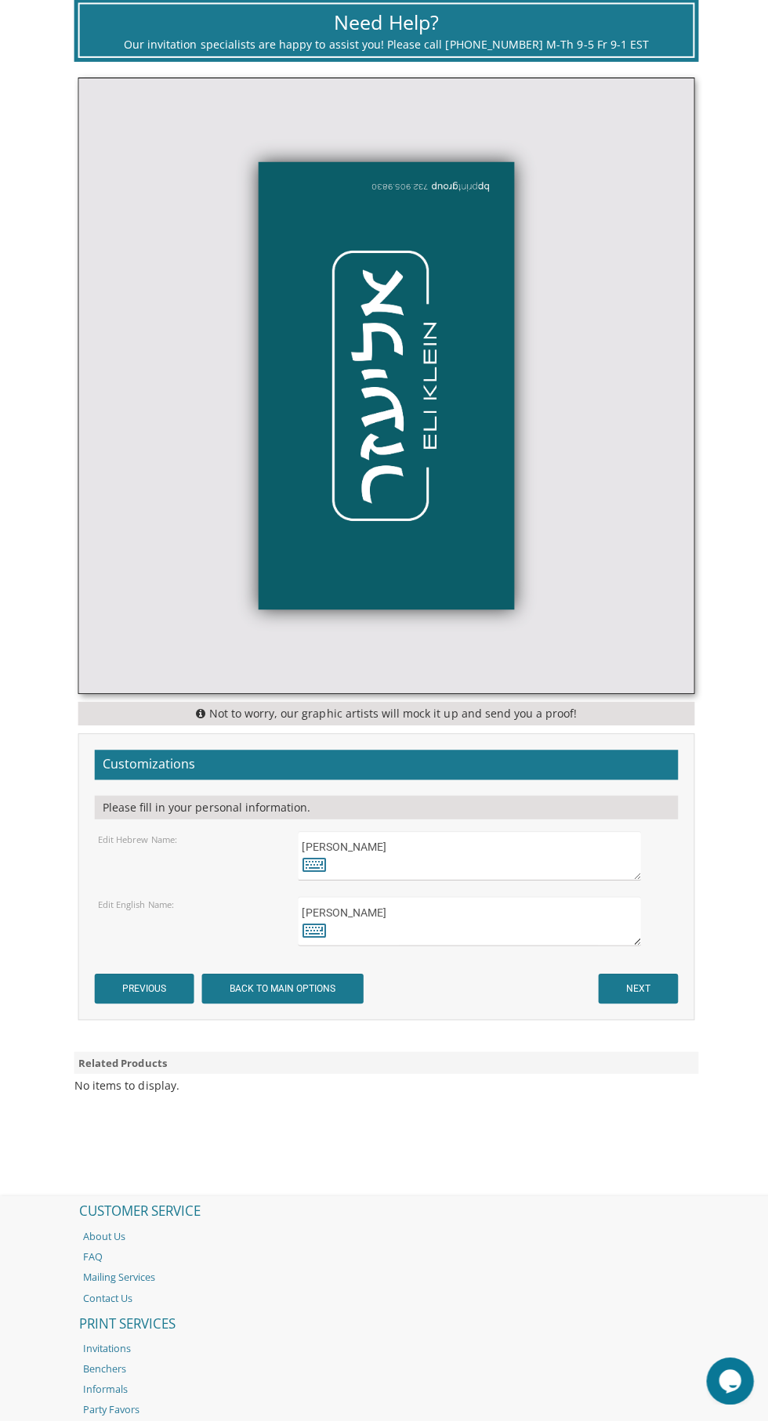
scroll to position [555, 0]
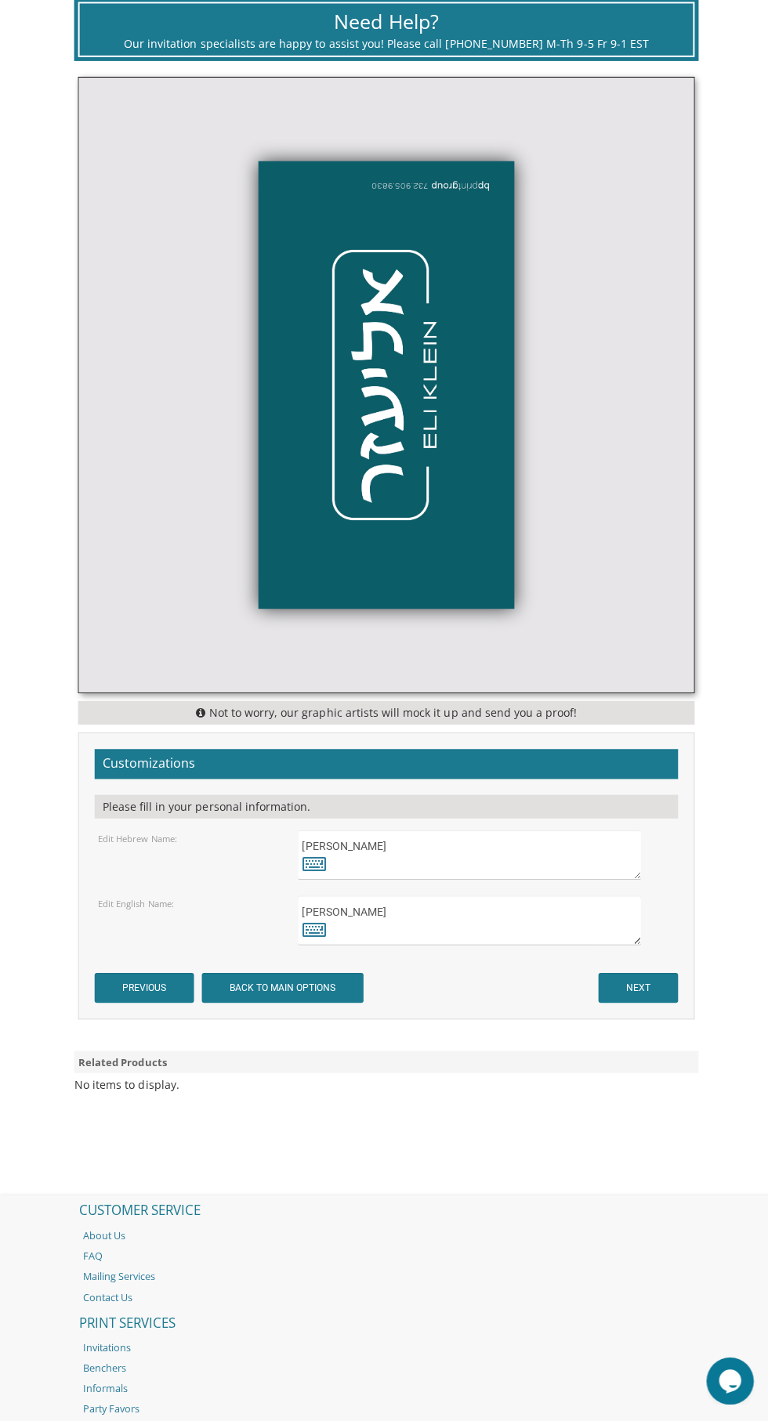
click at [586, 843] on textarea "אליעזר" at bounding box center [466, 858] width 340 height 49
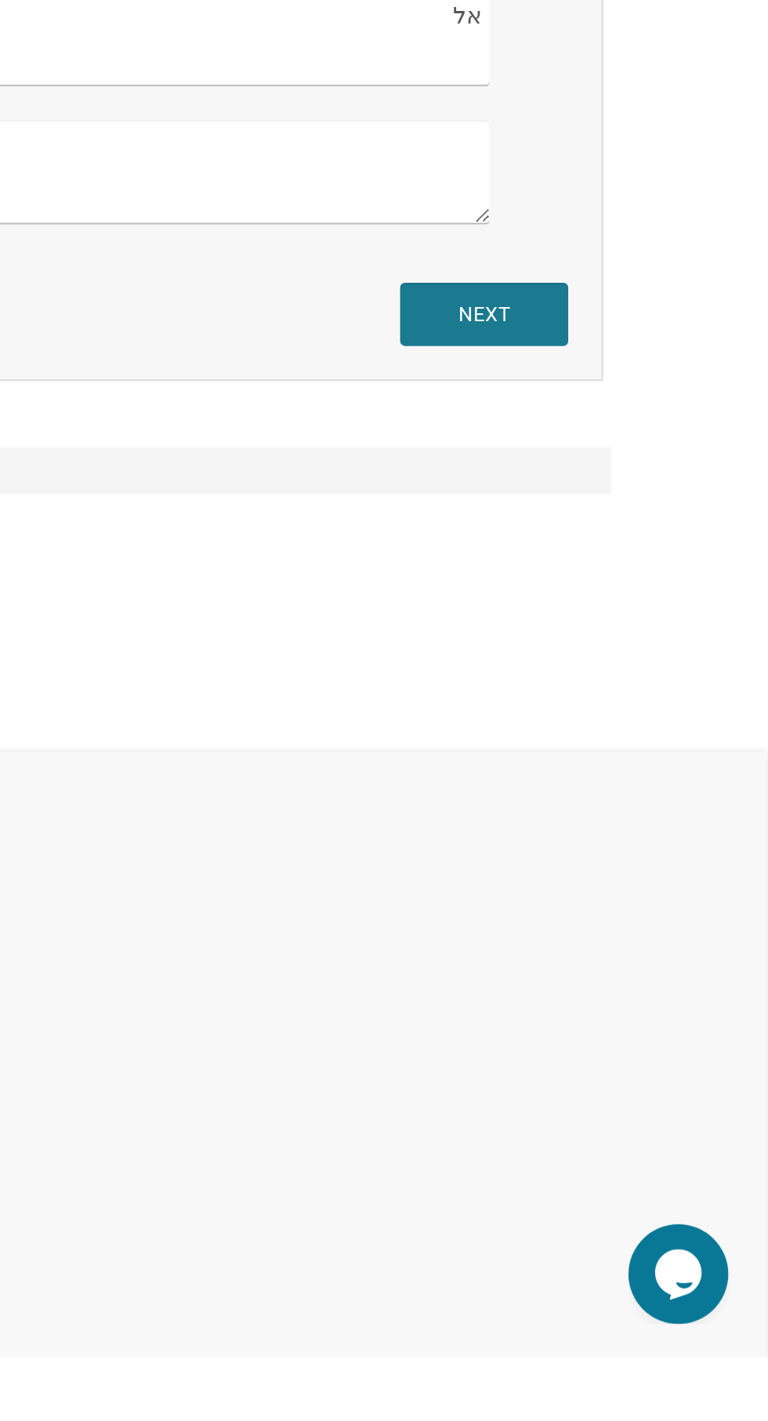
type textarea "א"
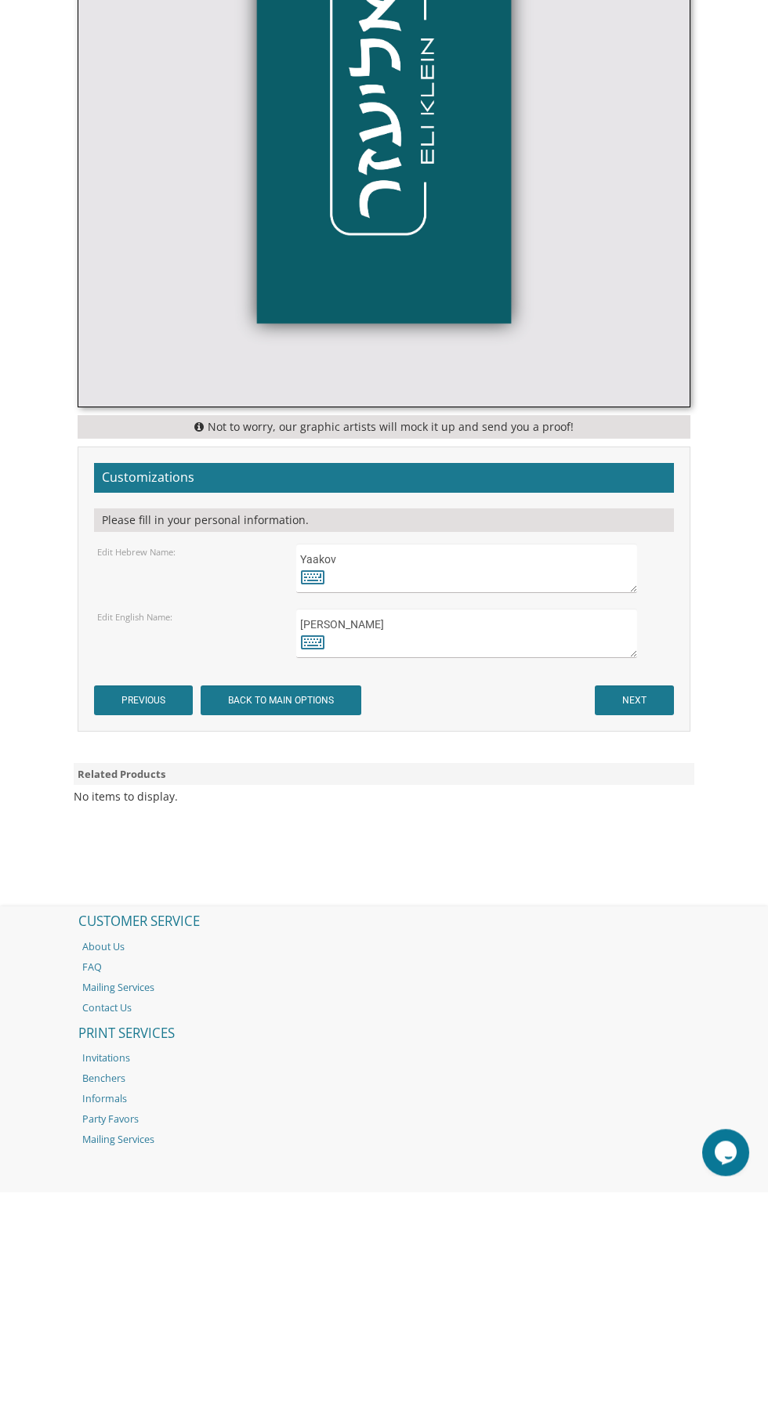
click at [491, 811] on textarea "אליעזר" at bounding box center [466, 797] width 340 height 49
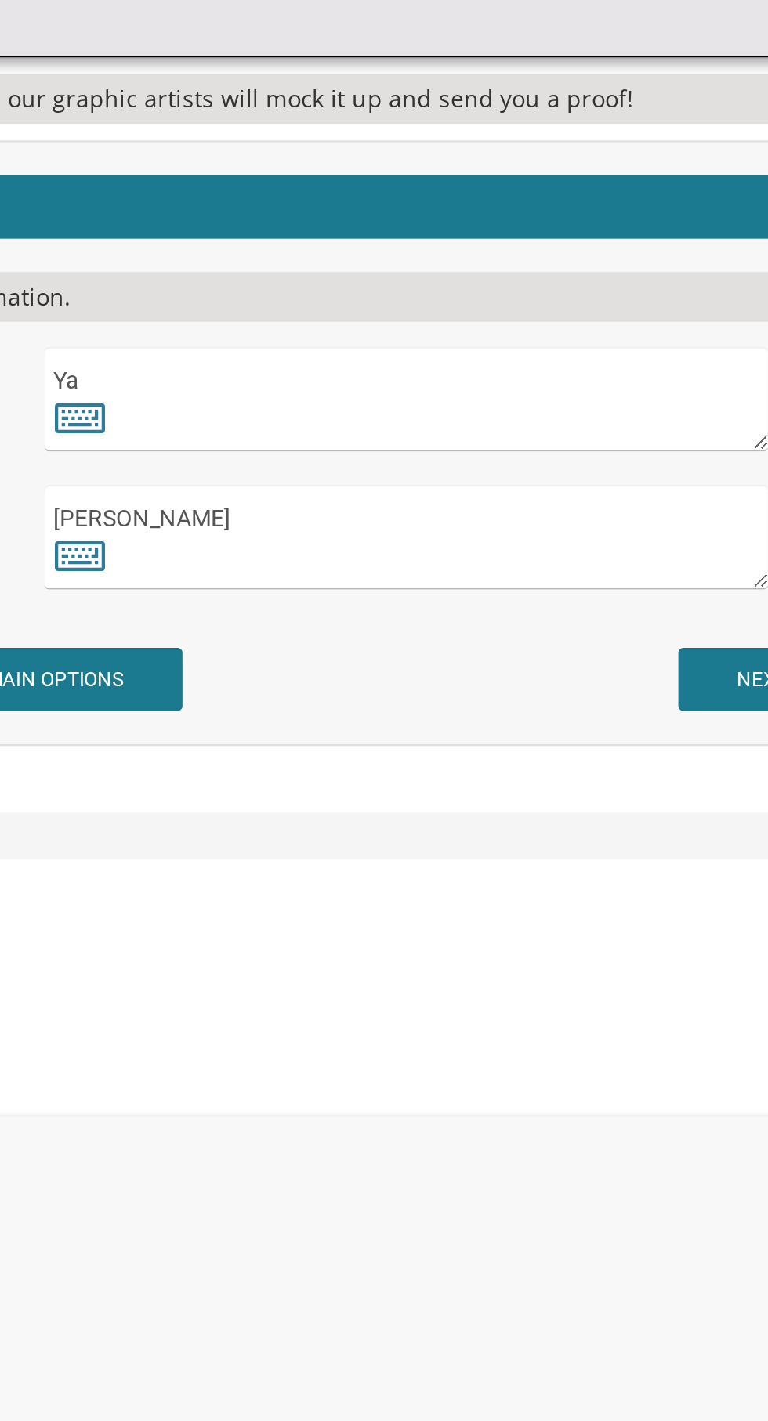
type textarea "Y"
type textarea "[PERSON_NAME]"
click at [473, 846] on textarea "Eli Klein" at bounding box center [466, 862] width 340 height 49
type textarea "E"
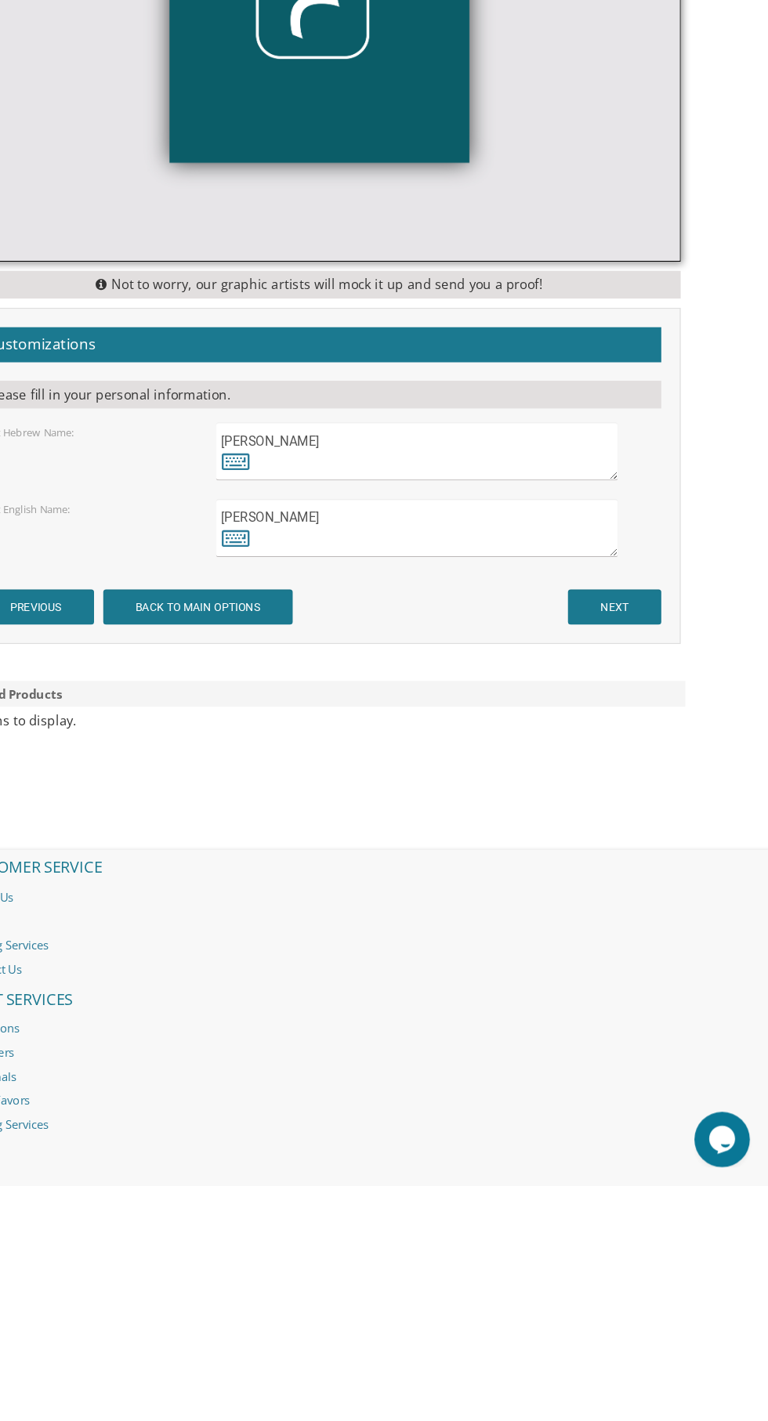
type textarea "[PERSON_NAME]"
click at [664, 931] on input "NEXT" at bounding box center [634, 930] width 79 height 30
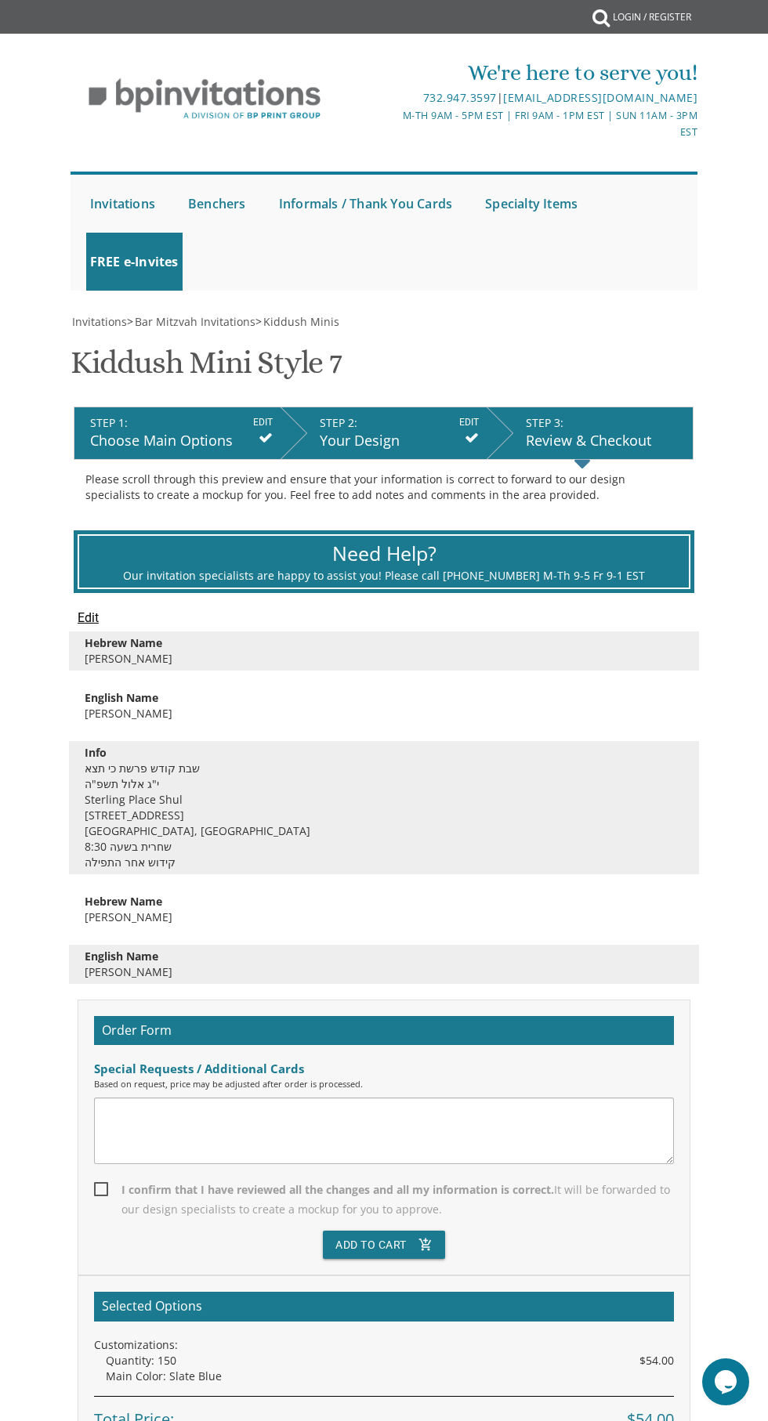
click at [93, 615] on input "Edit" at bounding box center [88, 618] width 21 height 19
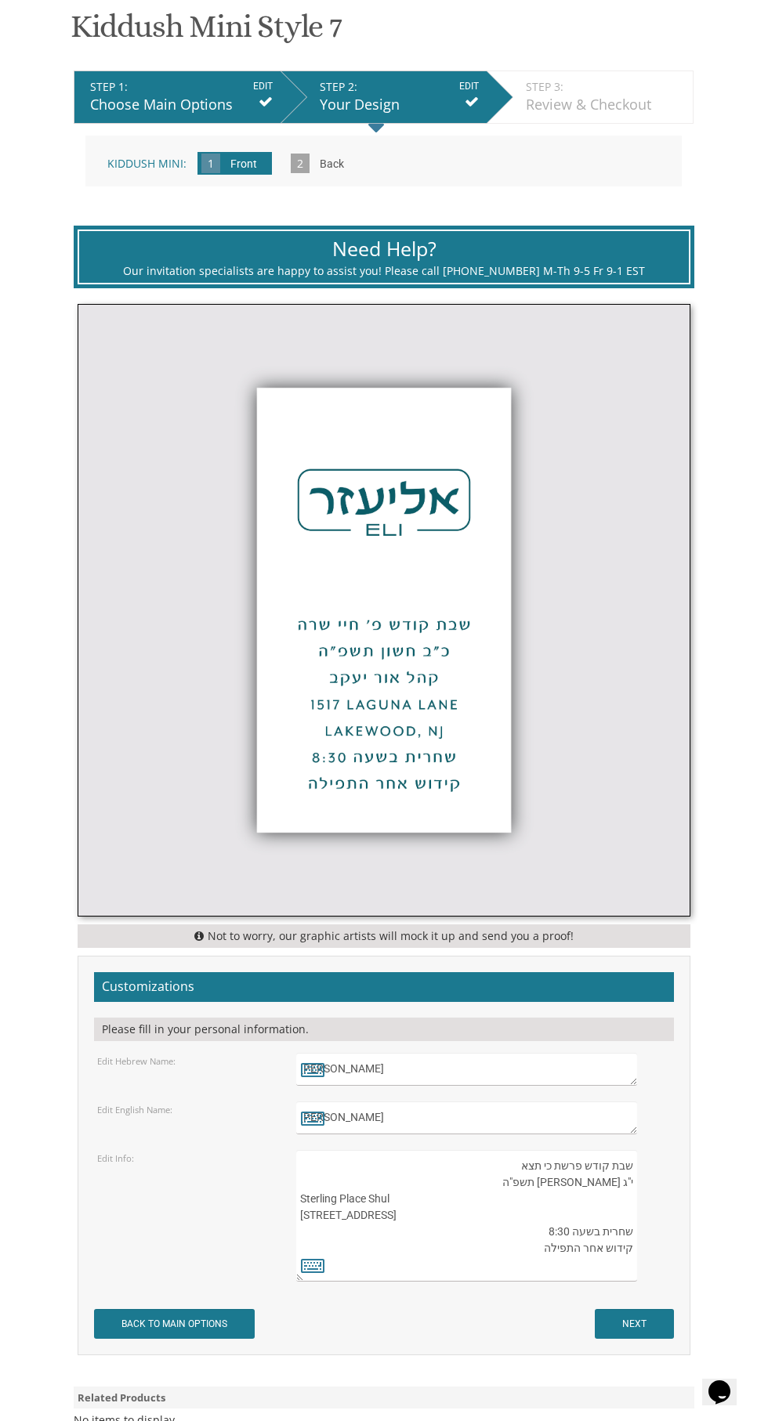
click at [389, 1122] on textarea "[PERSON_NAME]" at bounding box center [466, 1117] width 340 height 33
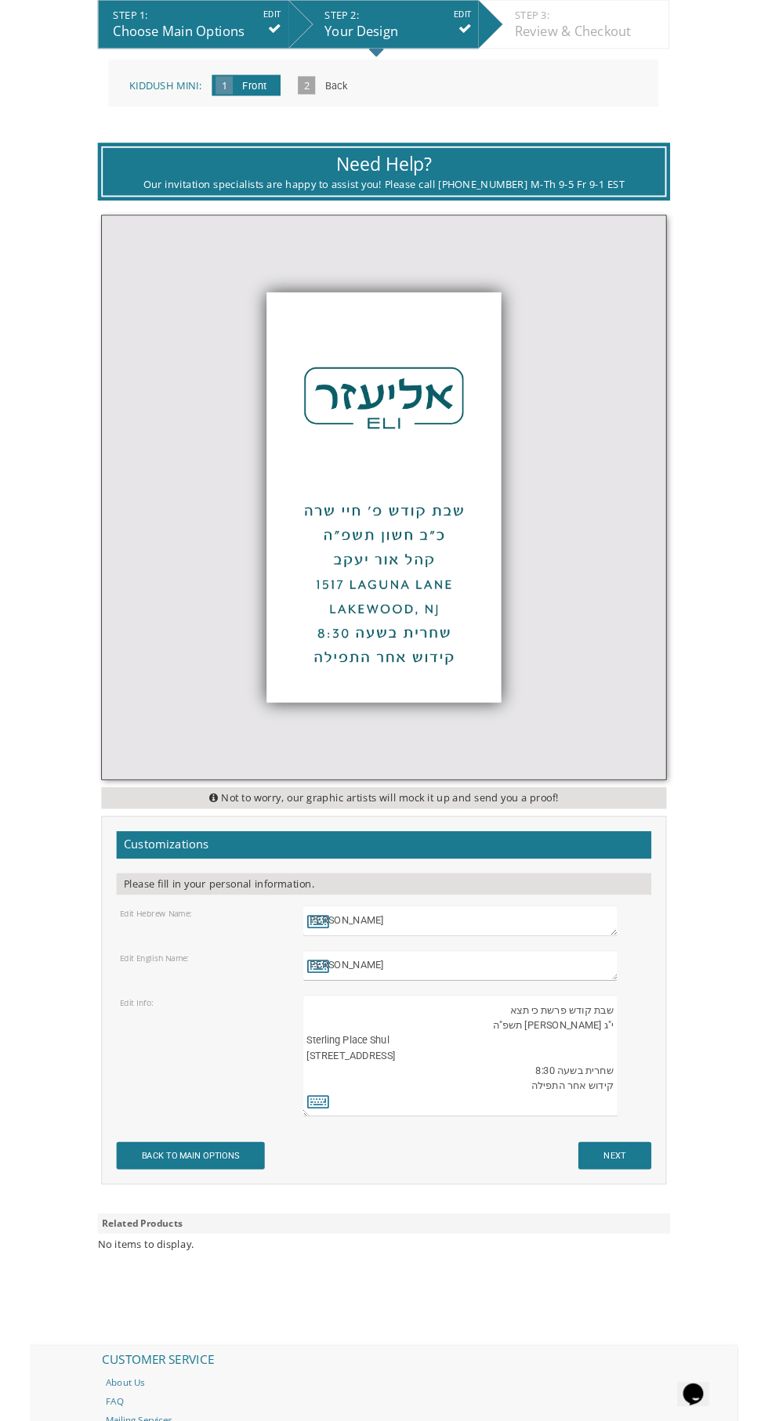
scroll to position [407, 0]
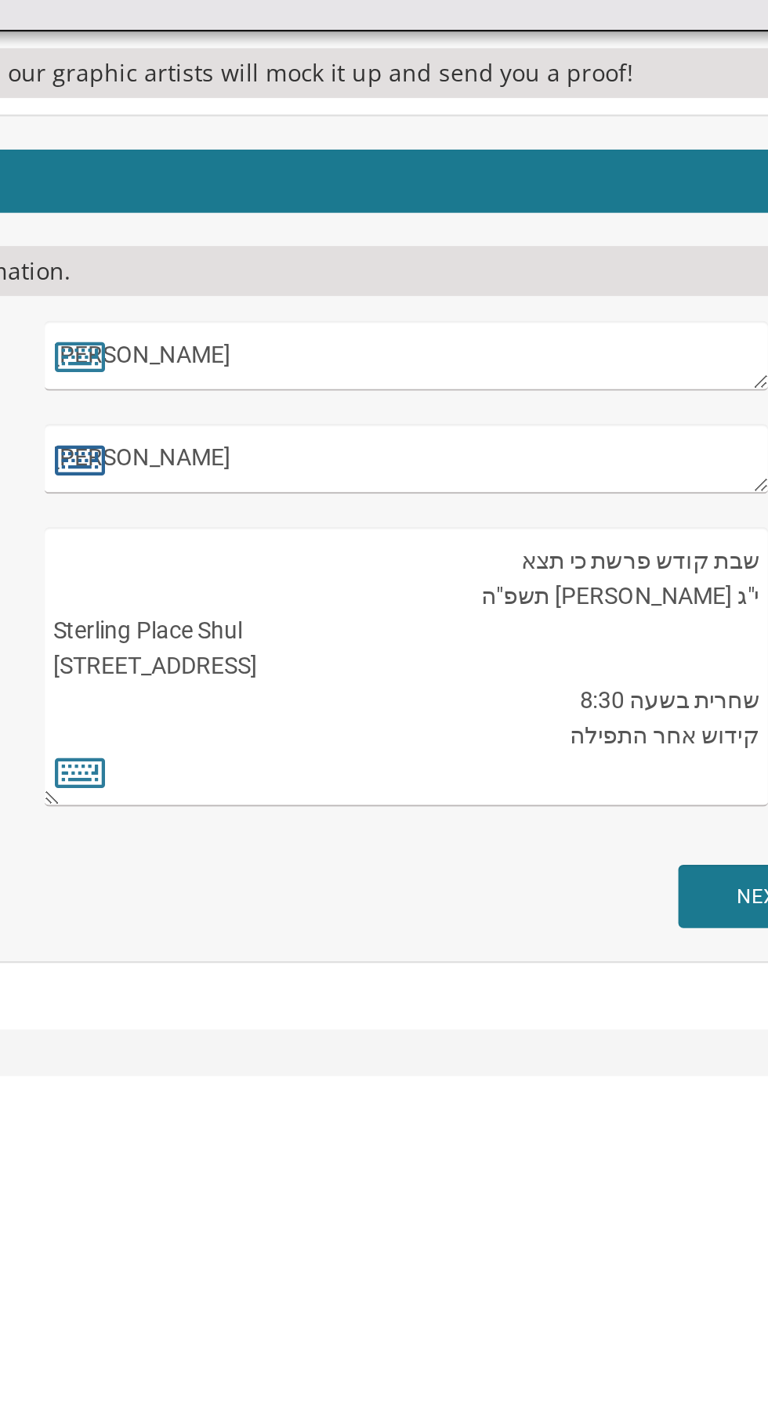
click at [313, 1053] on icon at bounding box center [313, 1047] width 24 height 22
type textarea "EliYaakov"
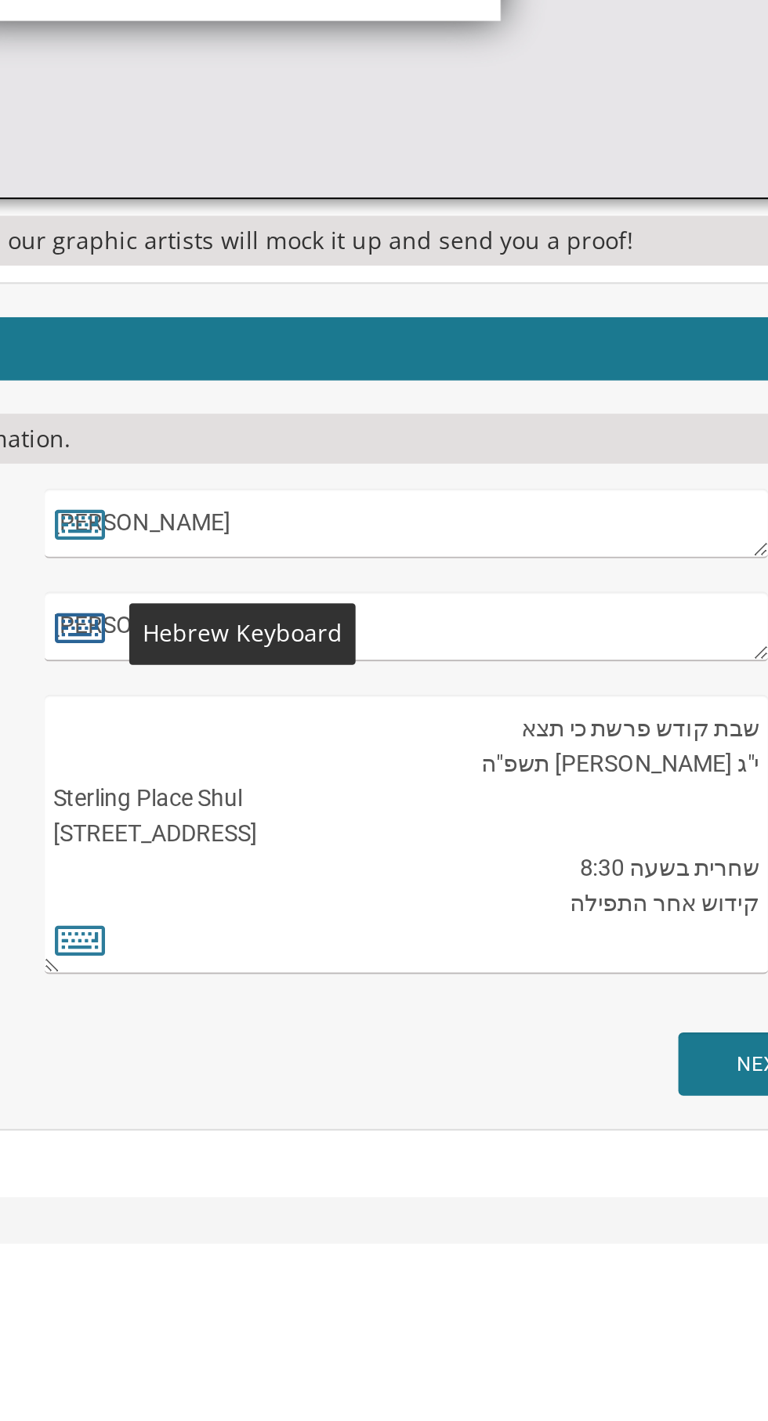
click at [314, 1043] on icon at bounding box center [313, 1047] width 24 height 22
click at [324, 1049] on icon at bounding box center [313, 1047] width 24 height 22
click at [460, 1041] on textarea "EliYaakov" at bounding box center [466, 1047] width 340 height 33
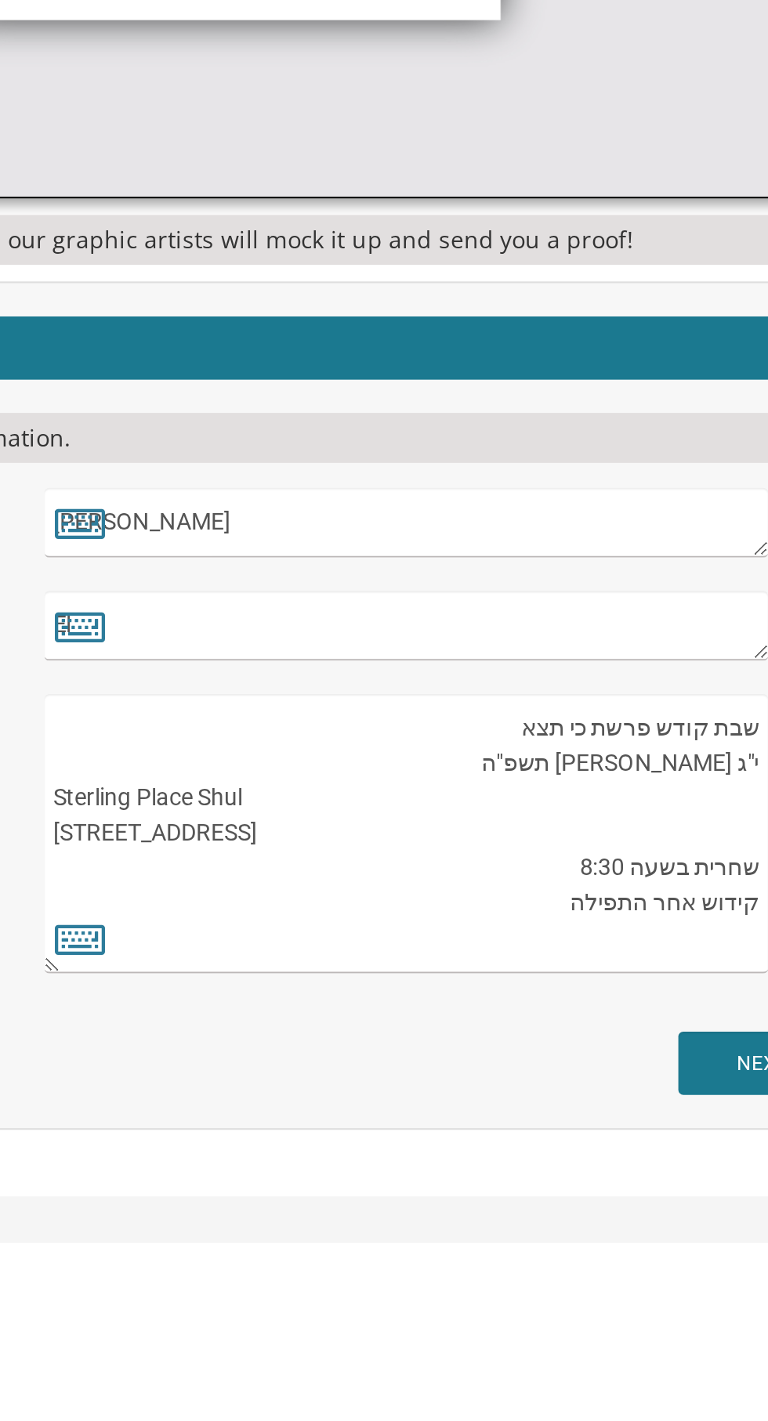
type textarea "E"
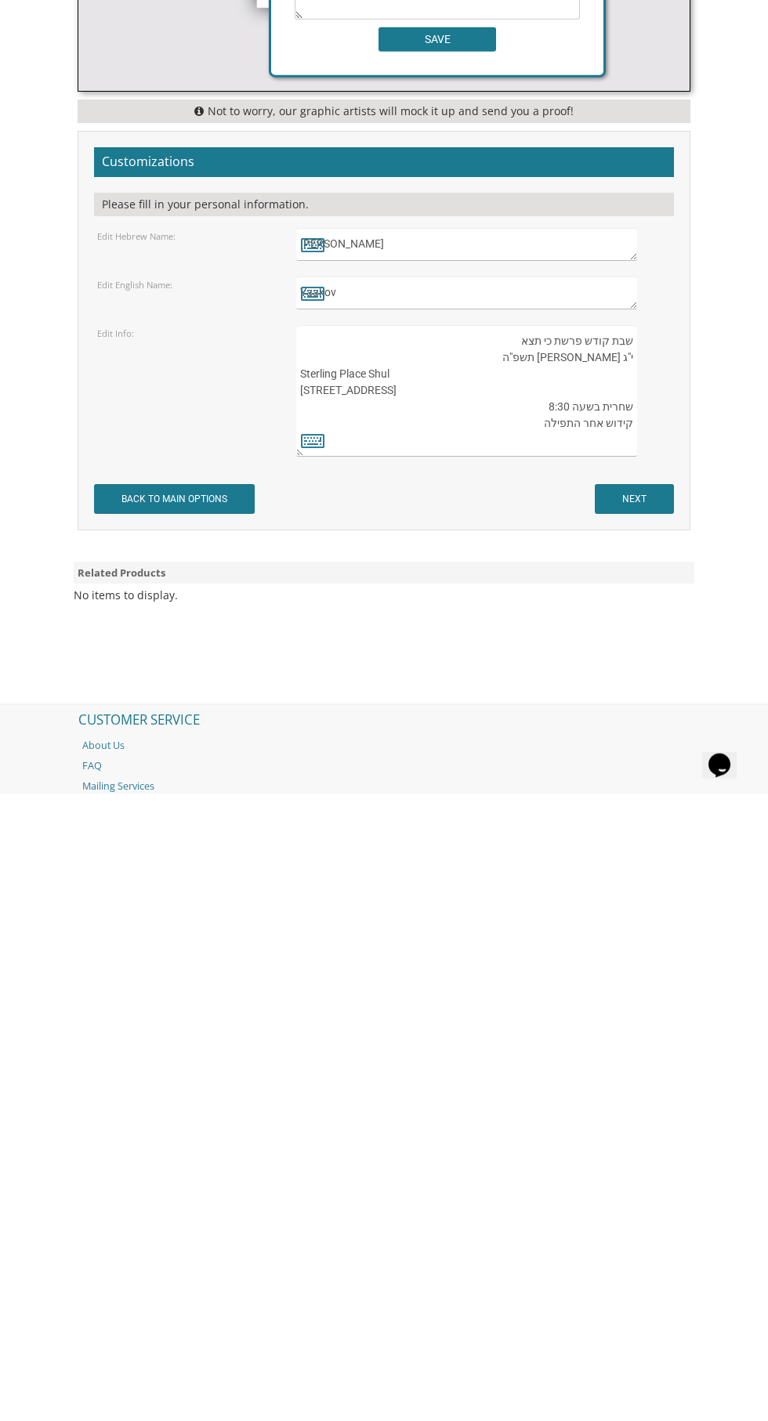
scroll to position [544, 0]
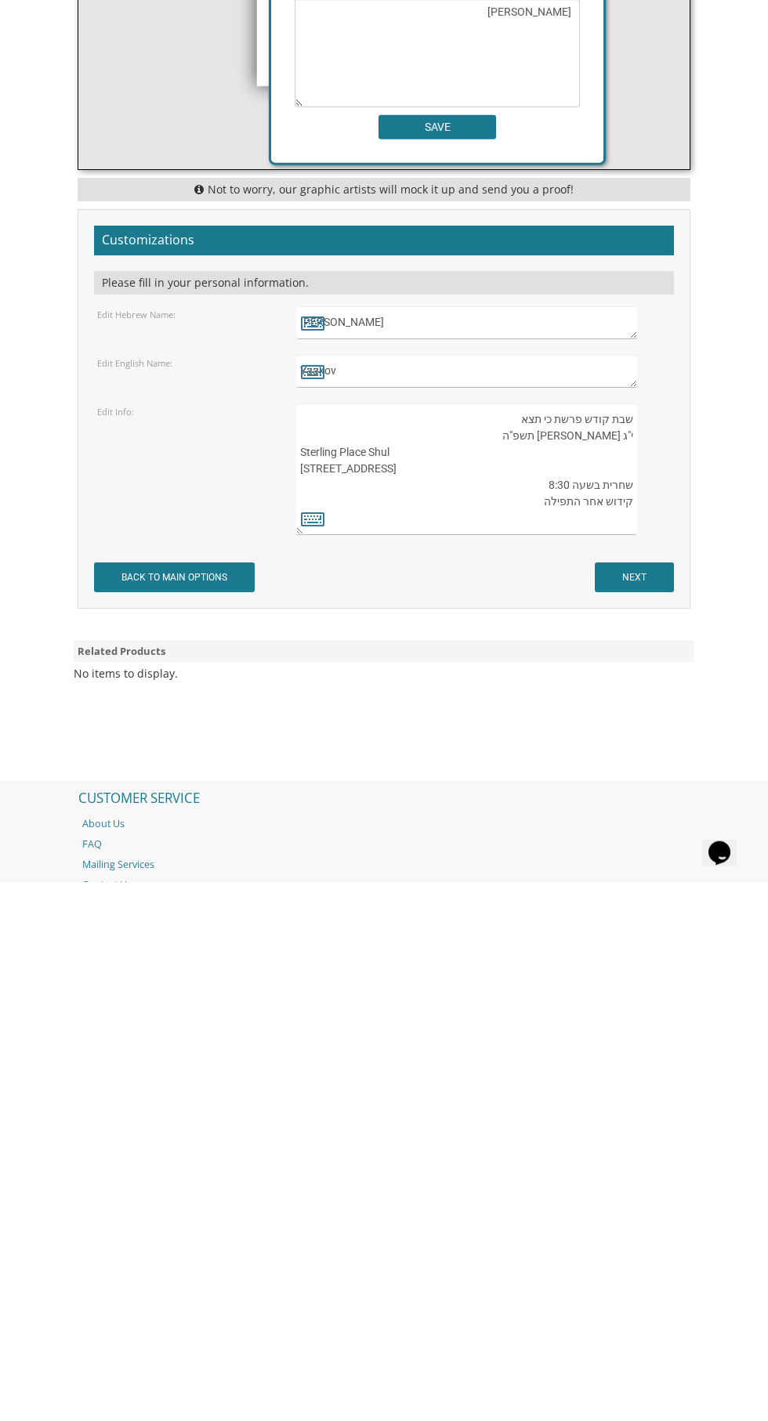
type textarea "Yaakov"
click at [483, 1015] on textarea "שבת קודש פרשת כי תצא י"ג אלול תשפ"ה Sterling Place Shul 1 Gila Place Lakewood, …" at bounding box center [466, 1008] width 340 height 132
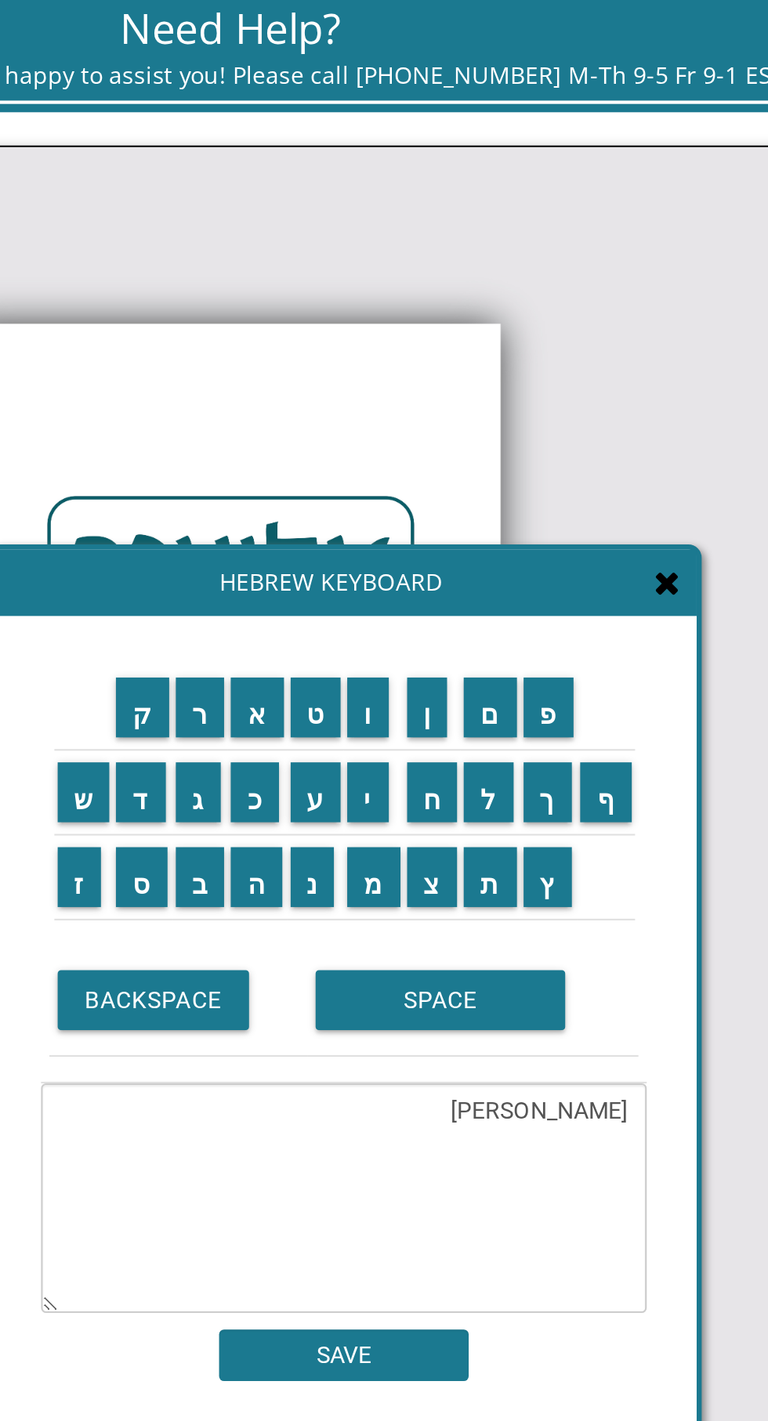
click at [594, 298] on icon at bounding box center [589, 303] width 13 height 16
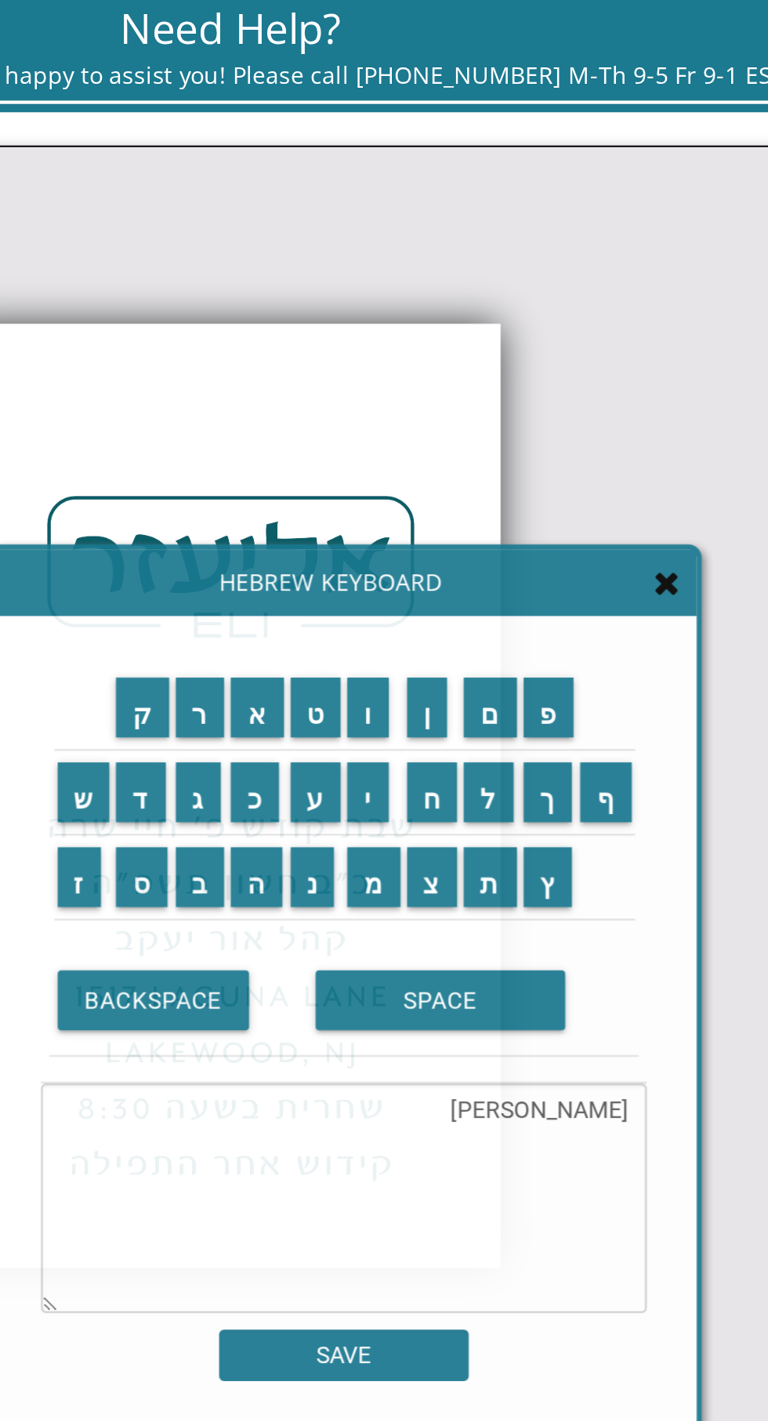
click at [591, 296] on icon at bounding box center [589, 303] width 13 height 16
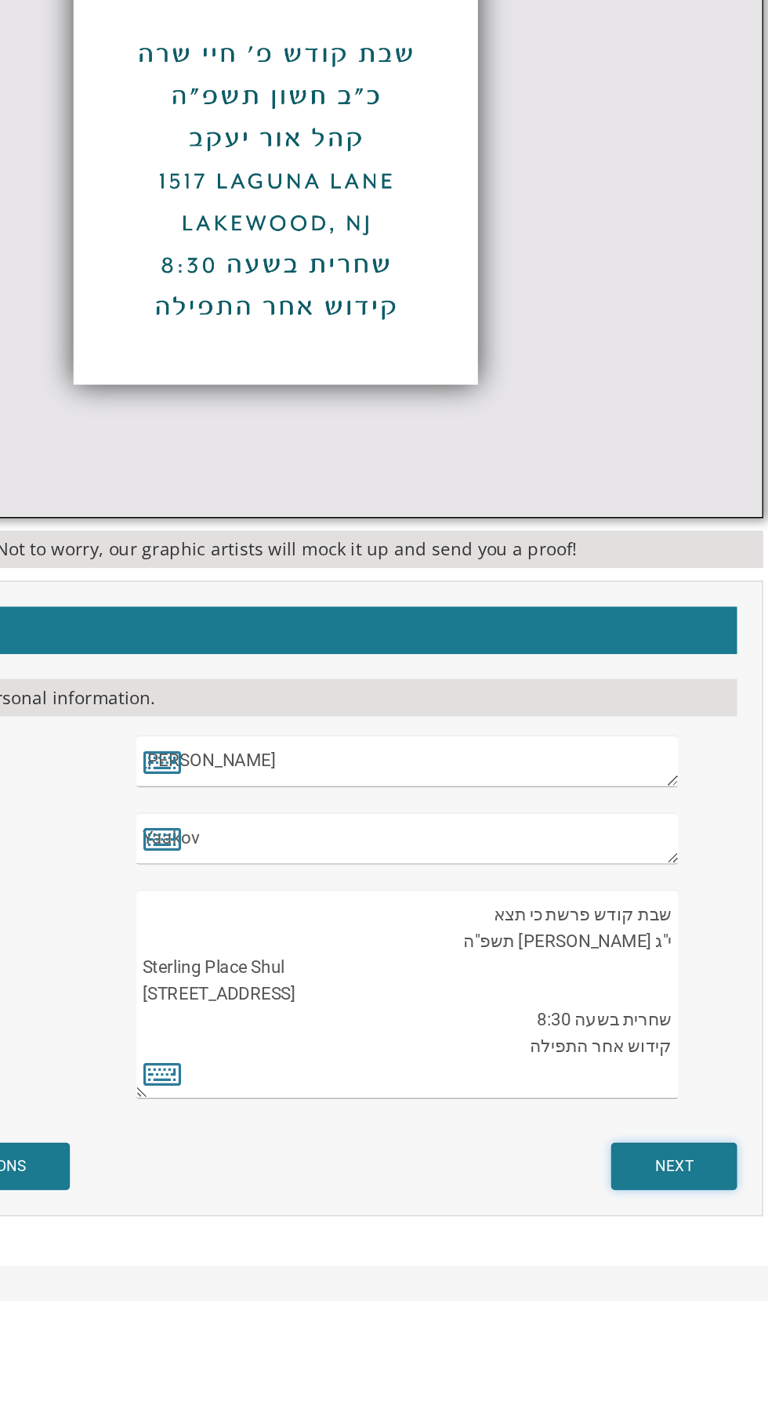
click at [630, 1127] on input "NEXT" at bounding box center [634, 1116] width 79 height 30
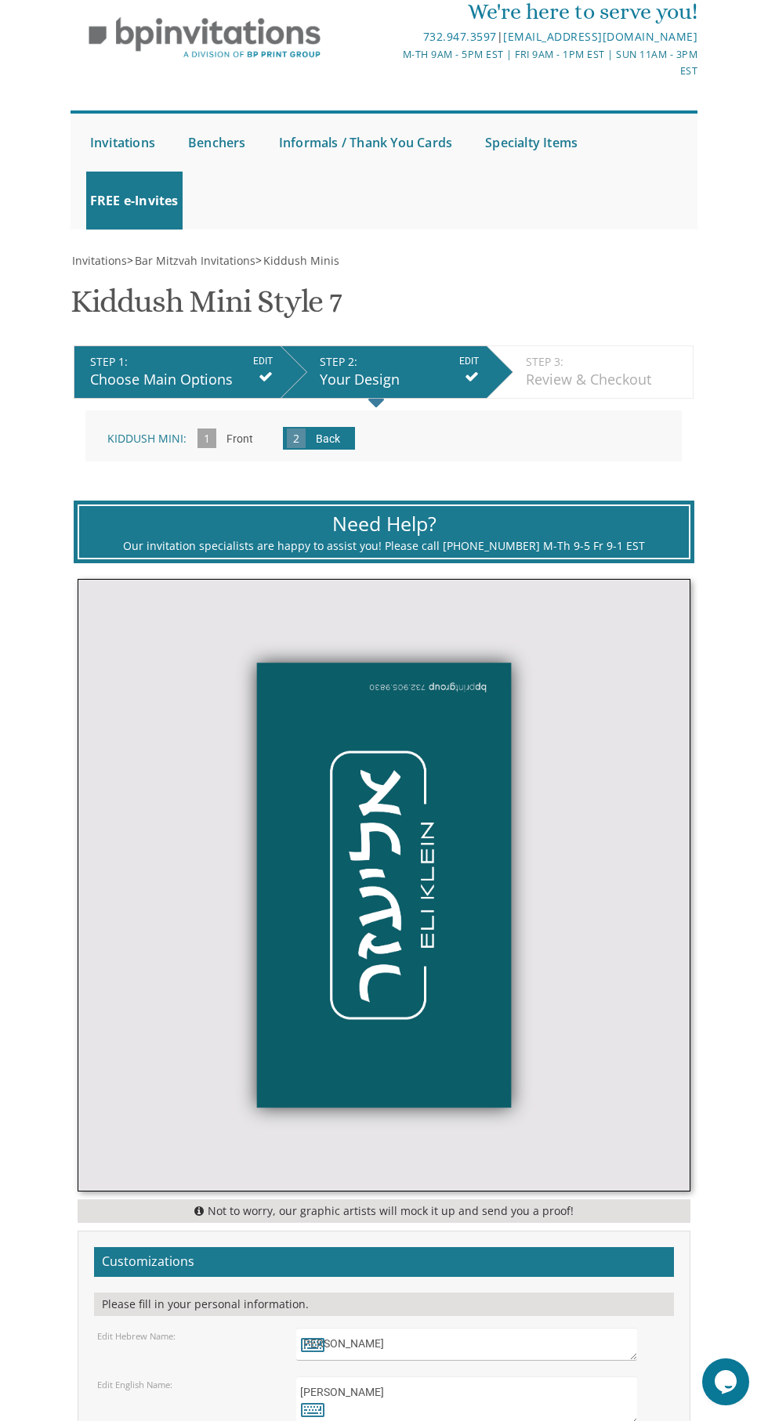
scroll to position [59, 0]
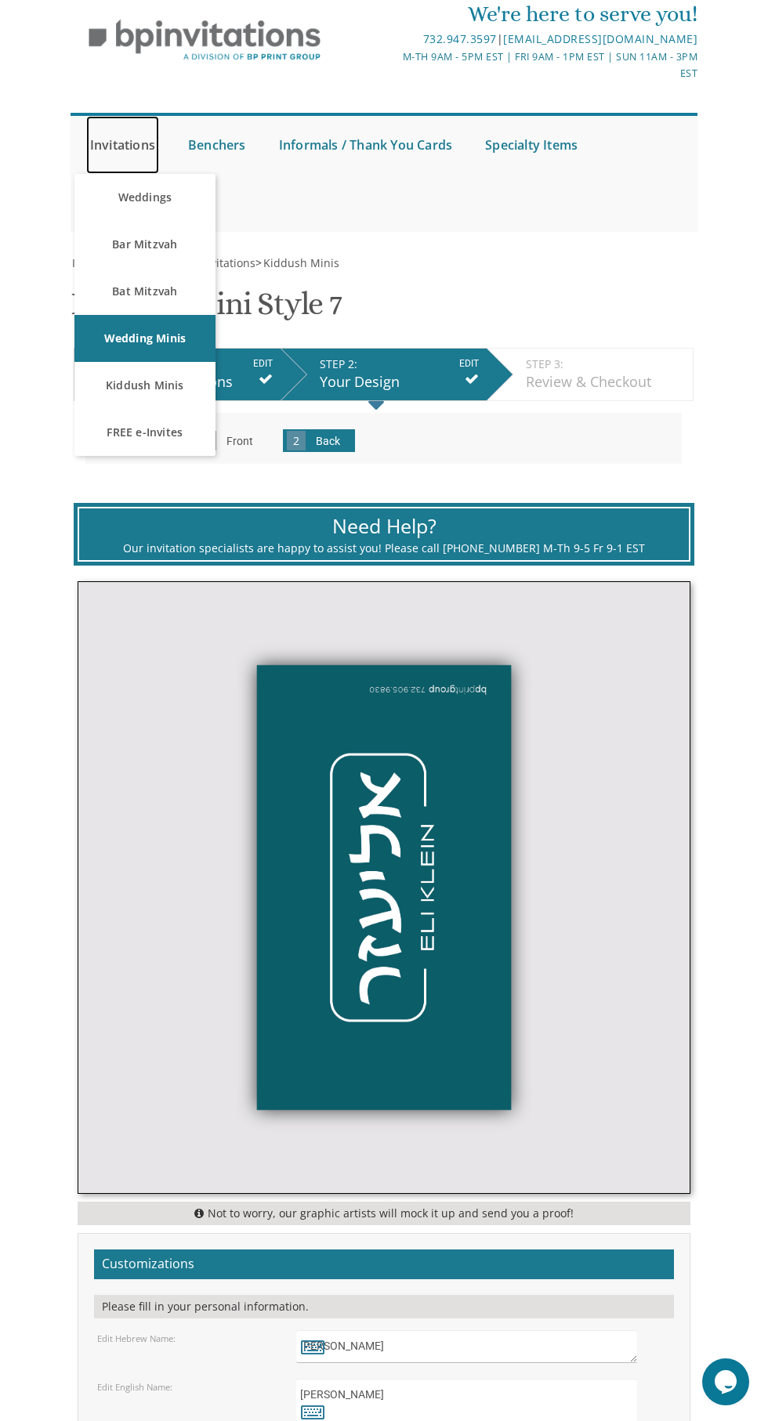
click at [111, 136] on link "Invitations" at bounding box center [122, 145] width 73 height 58
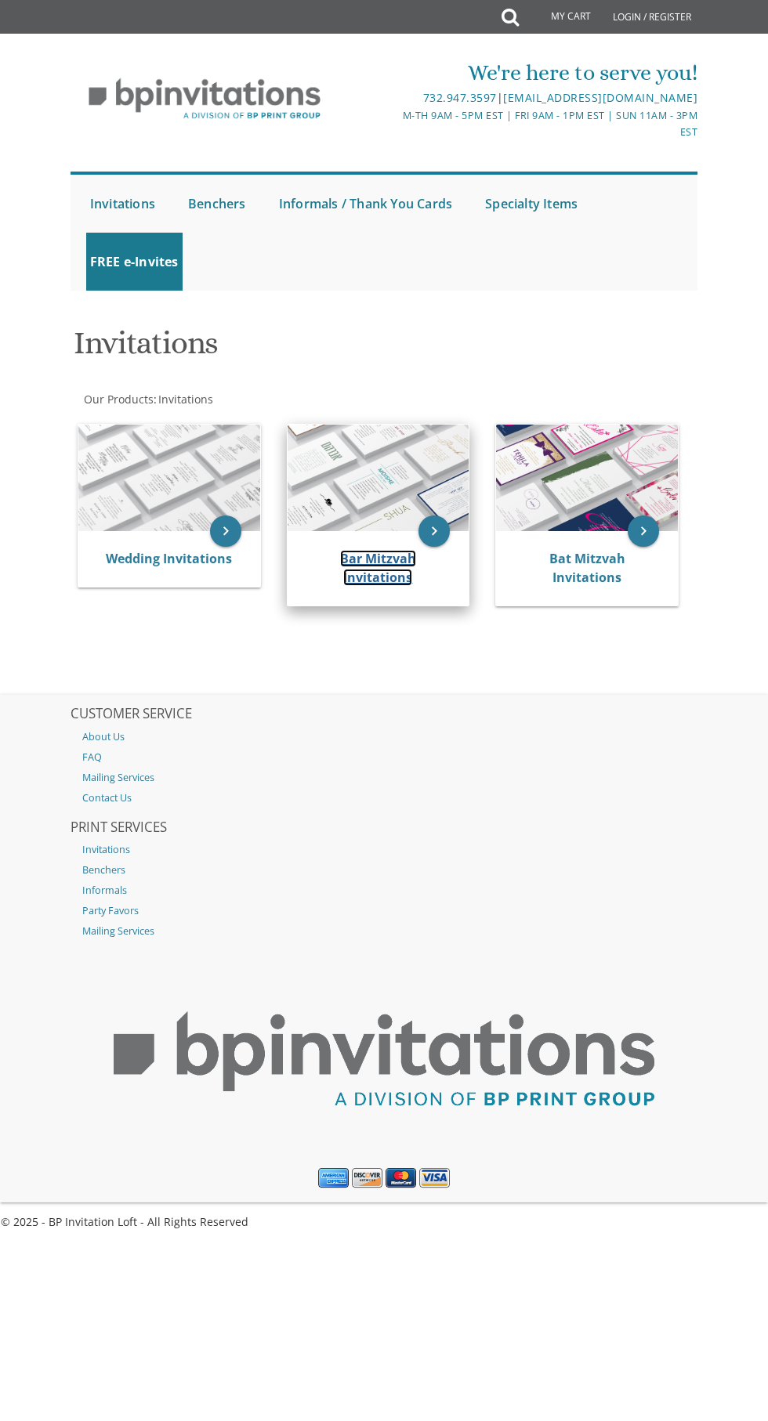
click at [396, 577] on link "Bar Mitzvah Invitations" at bounding box center [378, 568] width 76 height 36
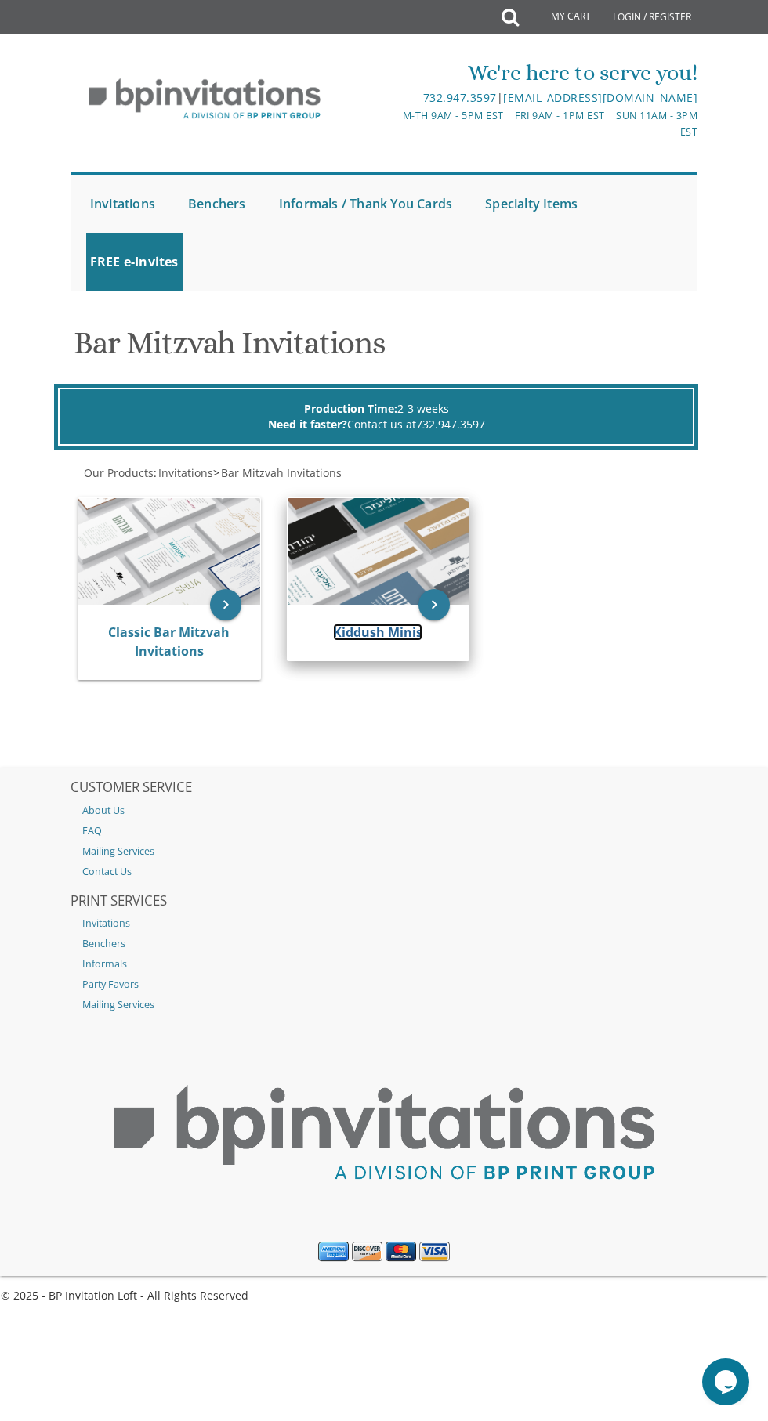
click at [368, 635] on link "Kiddush Minis" at bounding box center [377, 632] width 89 height 17
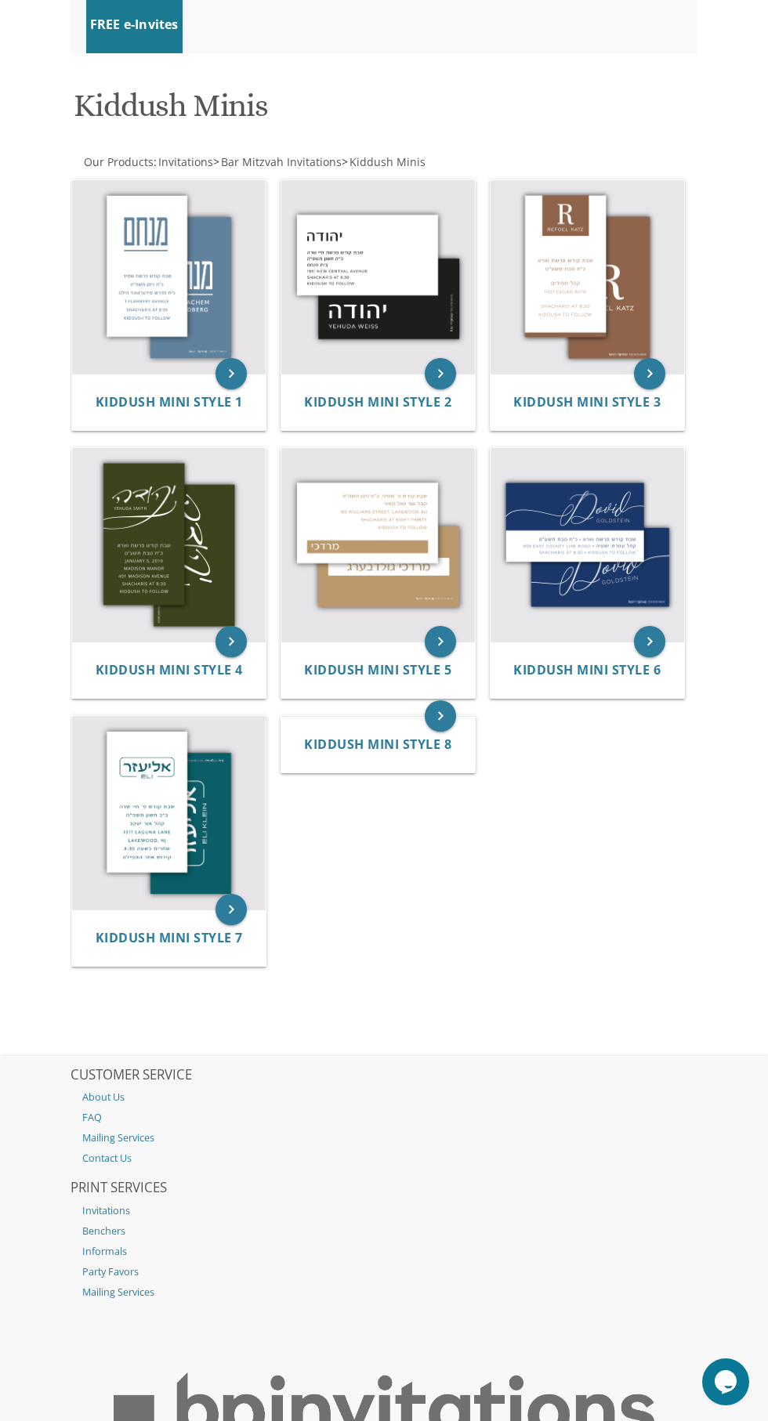
scroll to position [302, 0]
